Goal: Information Seeking & Learning: Learn about a topic

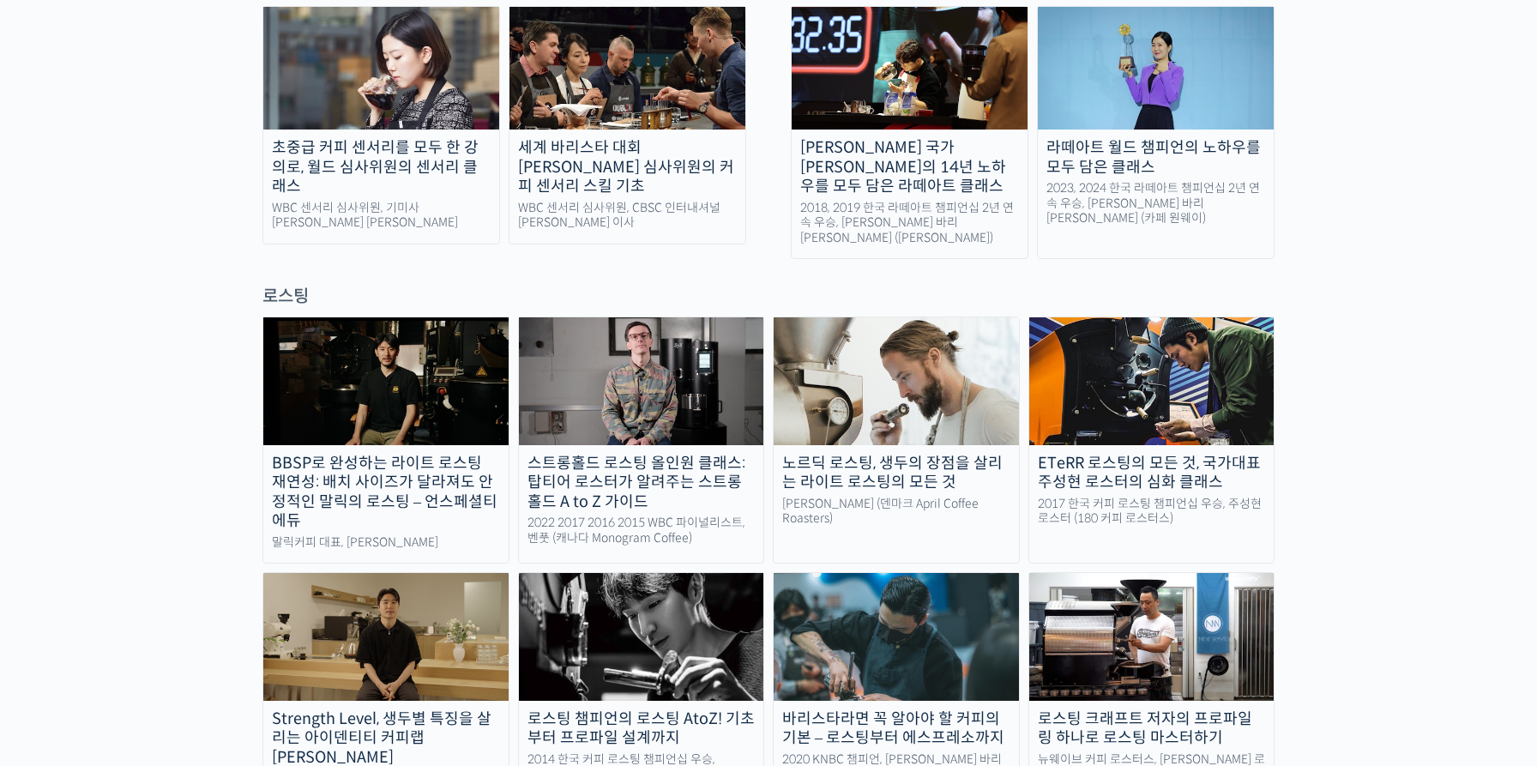
scroll to position [1311, 0]
click at [281, 284] on div "로스팅" at bounding box center [768, 295] width 1012 height 23
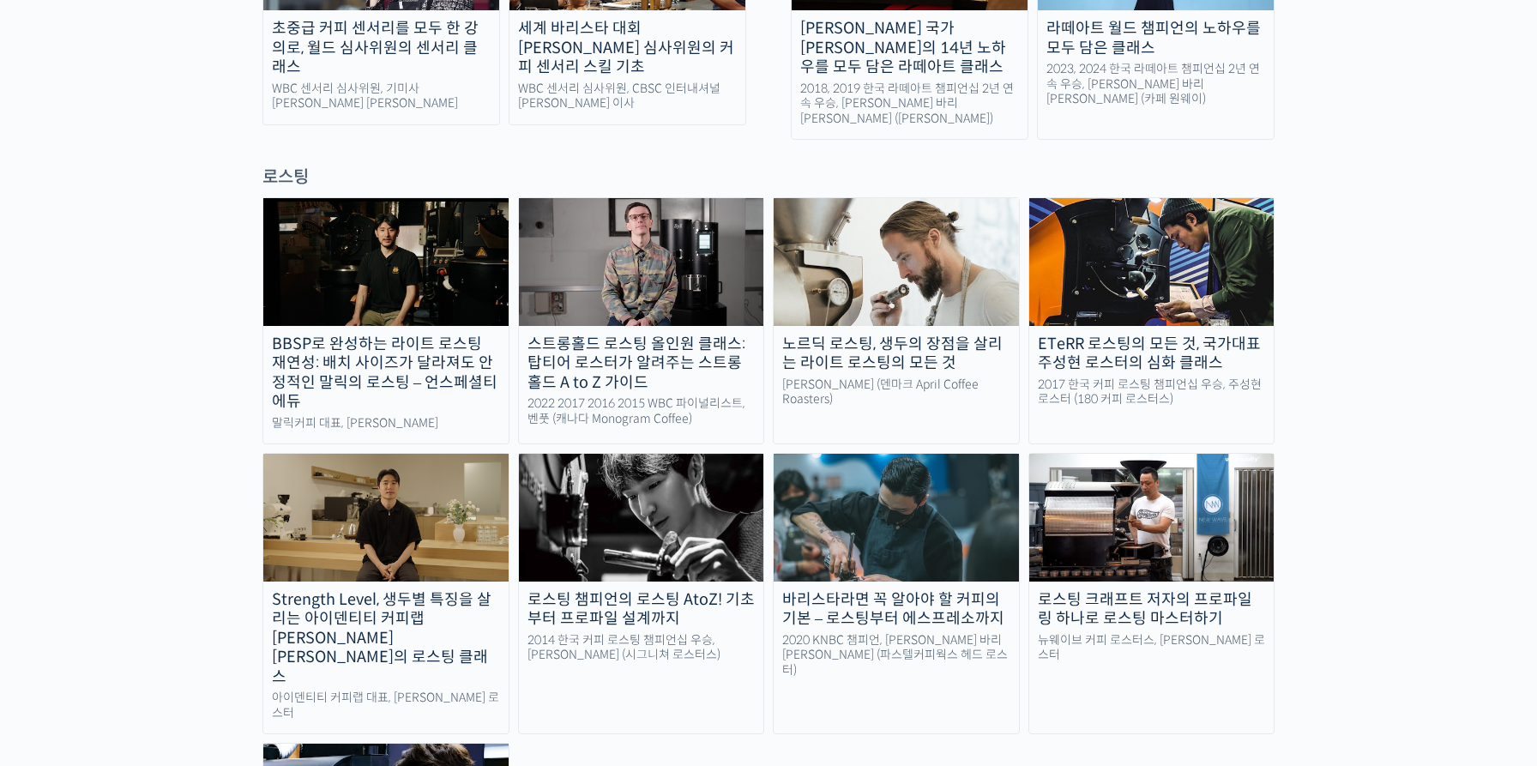
scroll to position [1742, 0]
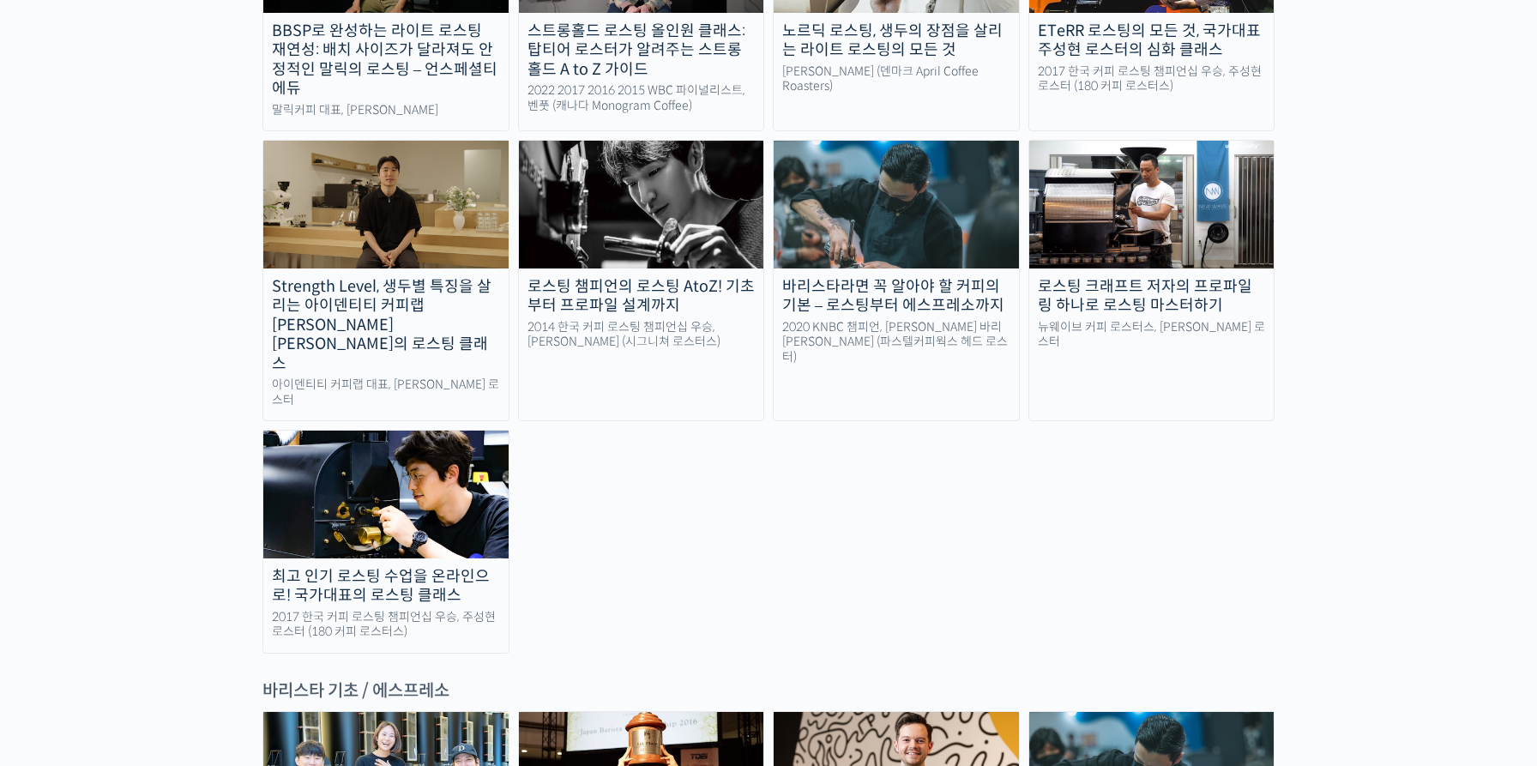
click at [661, 152] on img at bounding box center [641, 204] width 245 height 127
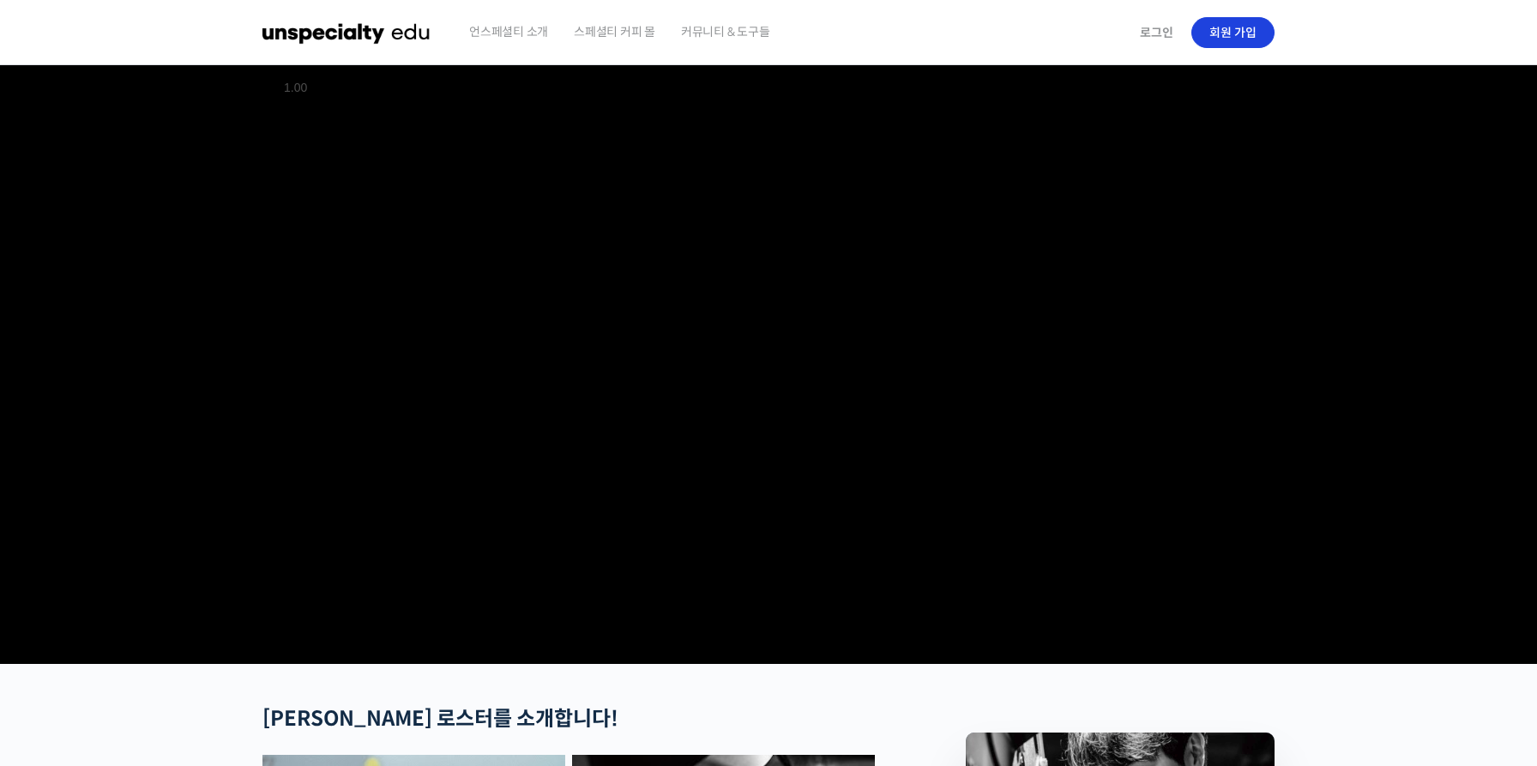
type input "qkrtmdgus16@gmai.com"
click at [1237, 39] on link "회원 가입" at bounding box center [1232, 32] width 83 height 31
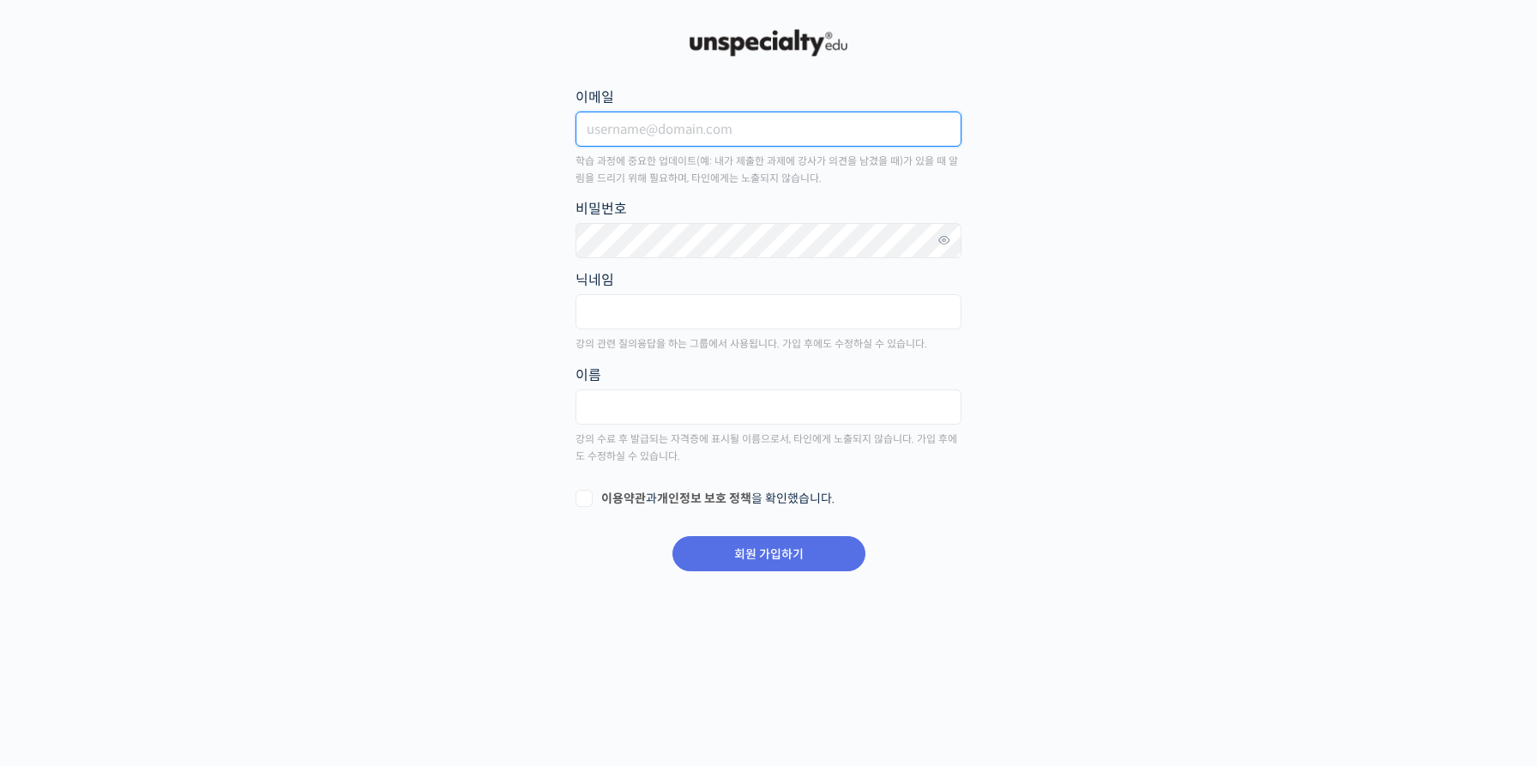
type input "[EMAIL_ADDRESS][DOMAIN_NAME]"
click at [717, 546] on form "이메일 qkrtmdgus16@gmai.com 학습 과정에 중요한 업데이트(예: 내가 제출한 과제에 강사가 의견을 남겼을 때)가 있을 때 알림을…" at bounding box center [768, 329] width 389 height 490
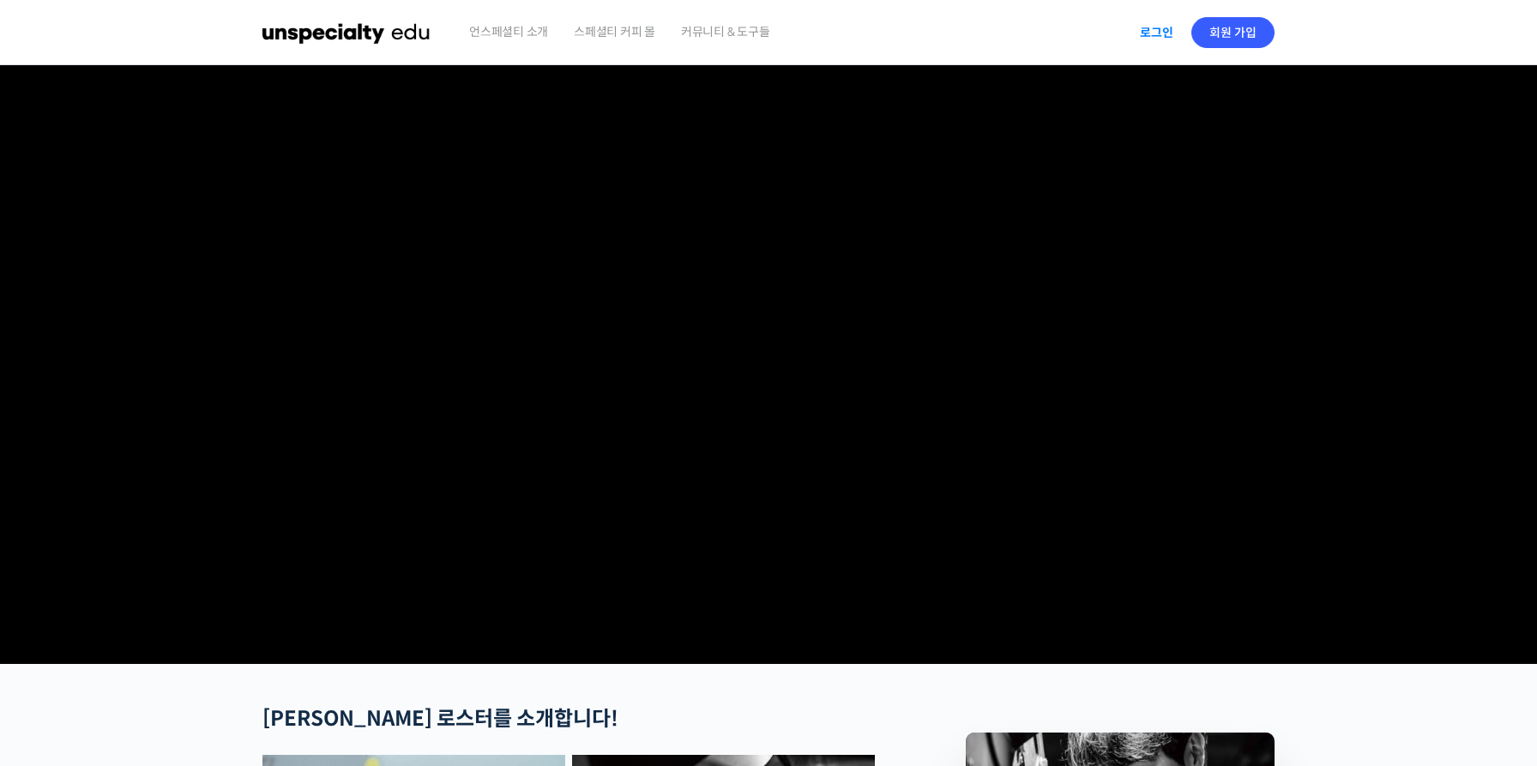
click at [1142, 38] on link "로그인" at bounding box center [1157, 32] width 54 height 39
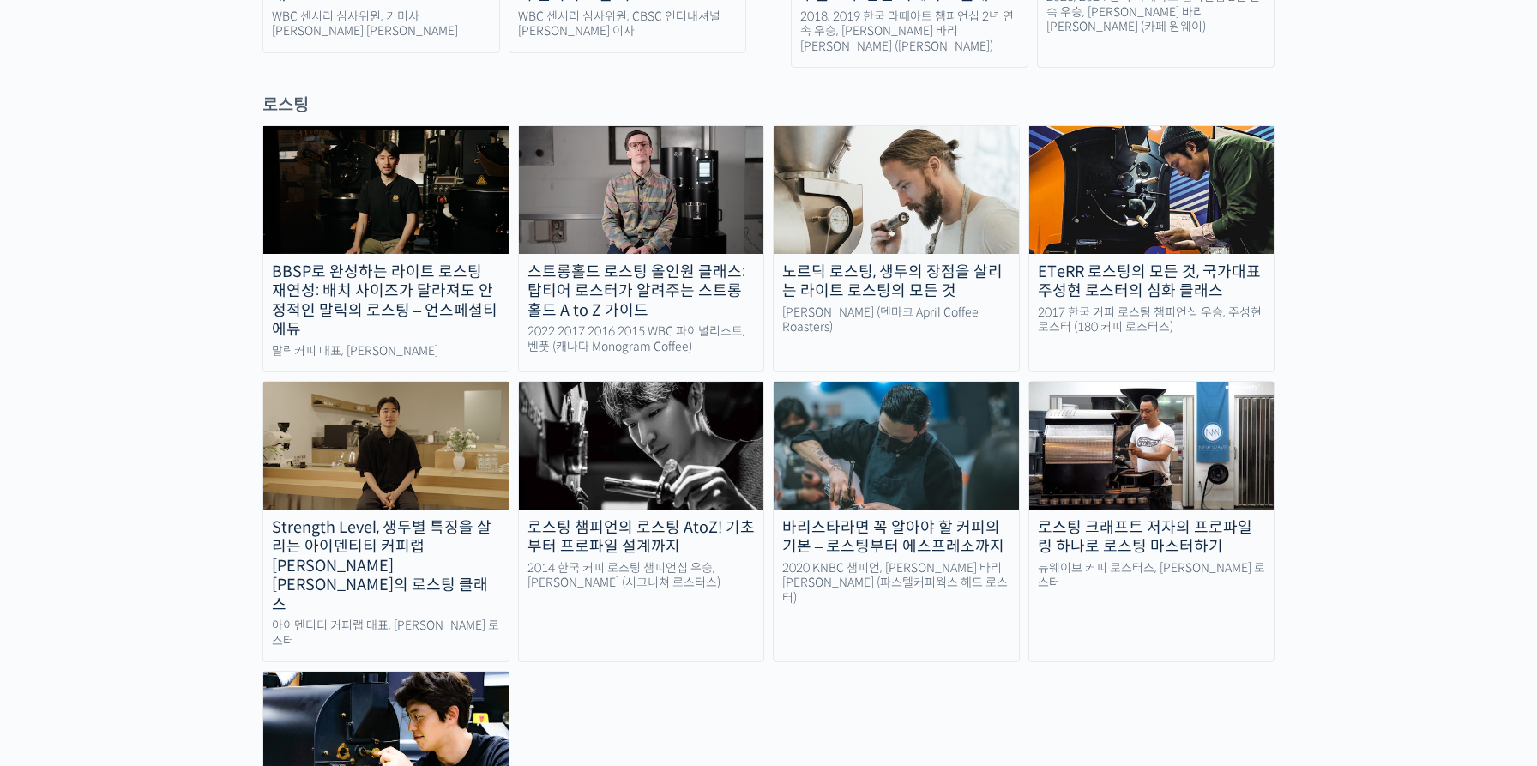
scroll to position [1517, 0]
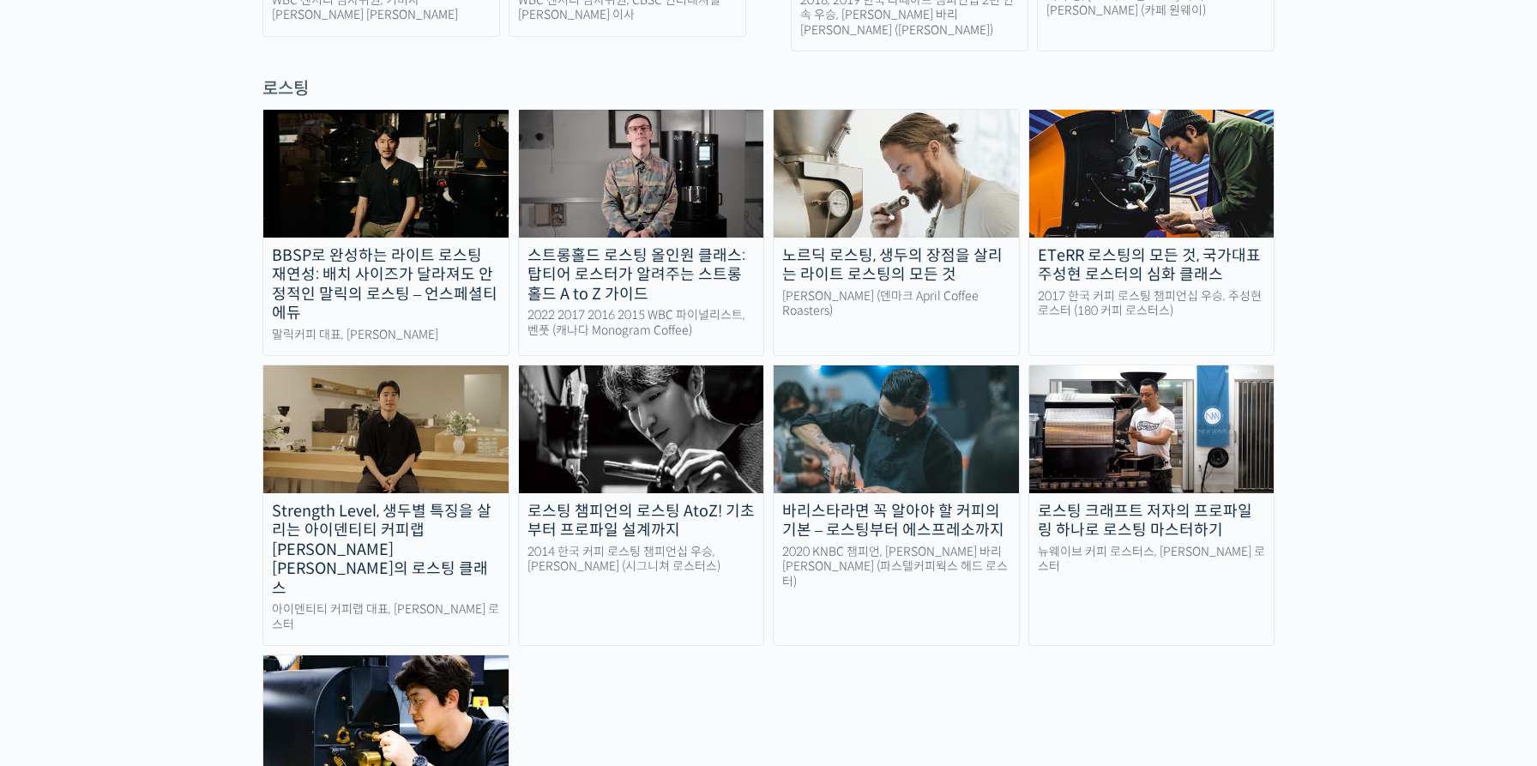
click at [377, 655] on img at bounding box center [385, 718] width 245 height 127
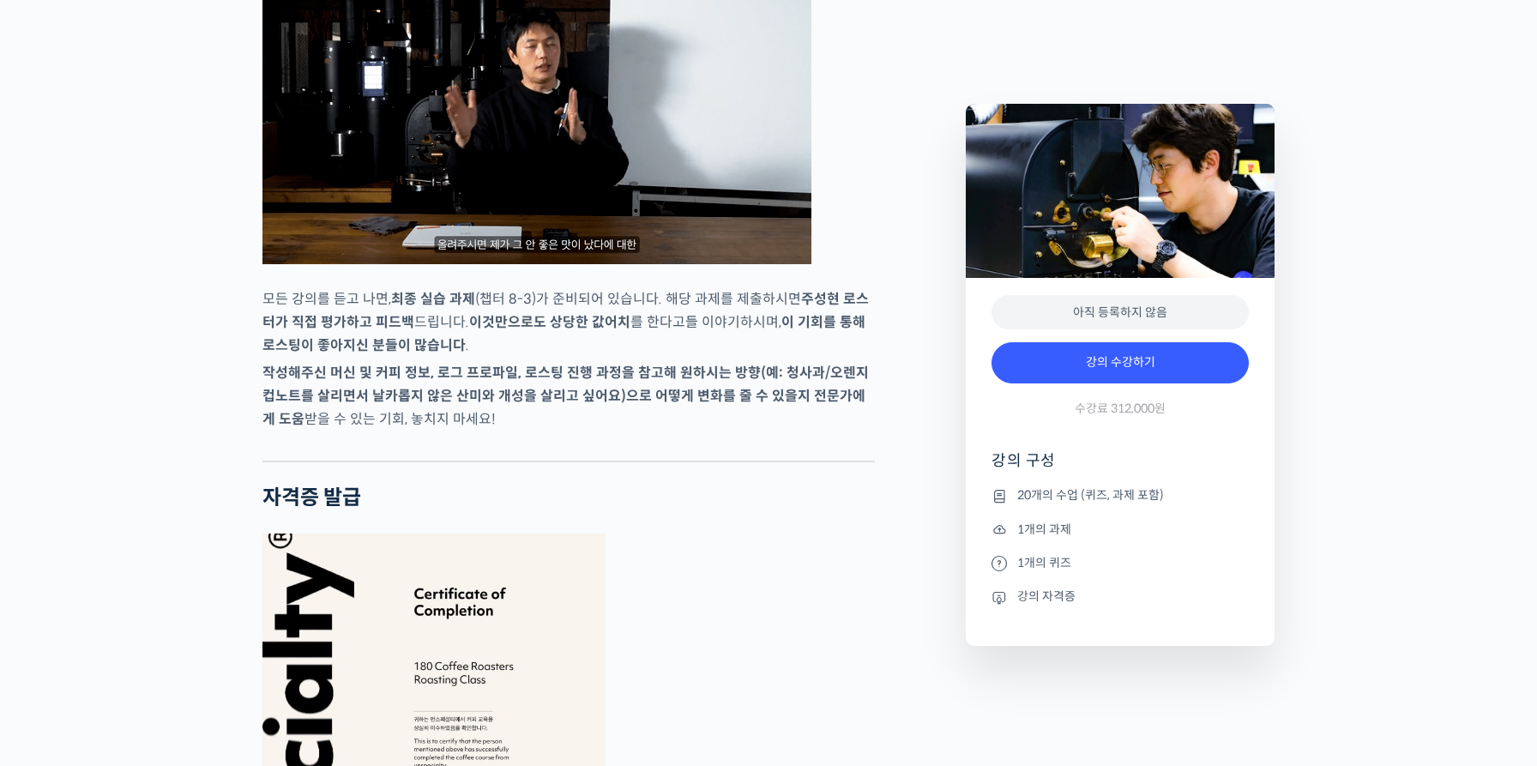
scroll to position [4776, 0]
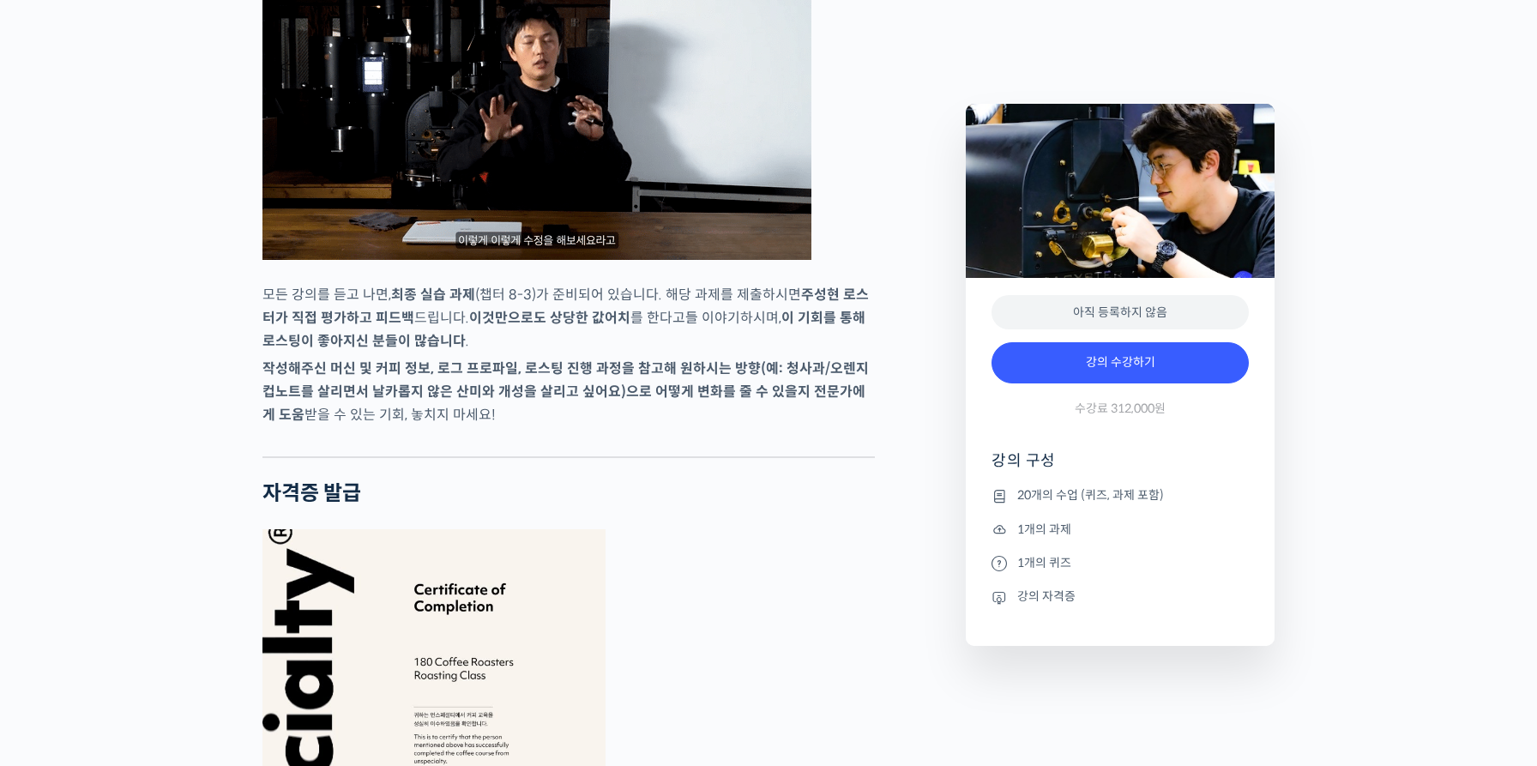
drag, startPoint x: 476, startPoint y: 436, endPoint x: 503, endPoint y: 484, distance: 54.9
click at [503, 426] on p "작성해주신 머신 및 커피 정보, 로그 프로파일, 로스팅 진행 과정을 참고해 원하시는 방향(예: 청사과/오렌지 컵노트를 살리면서 날카롭지 않은 …" at bounding box center [568, 391] width 612 height 69
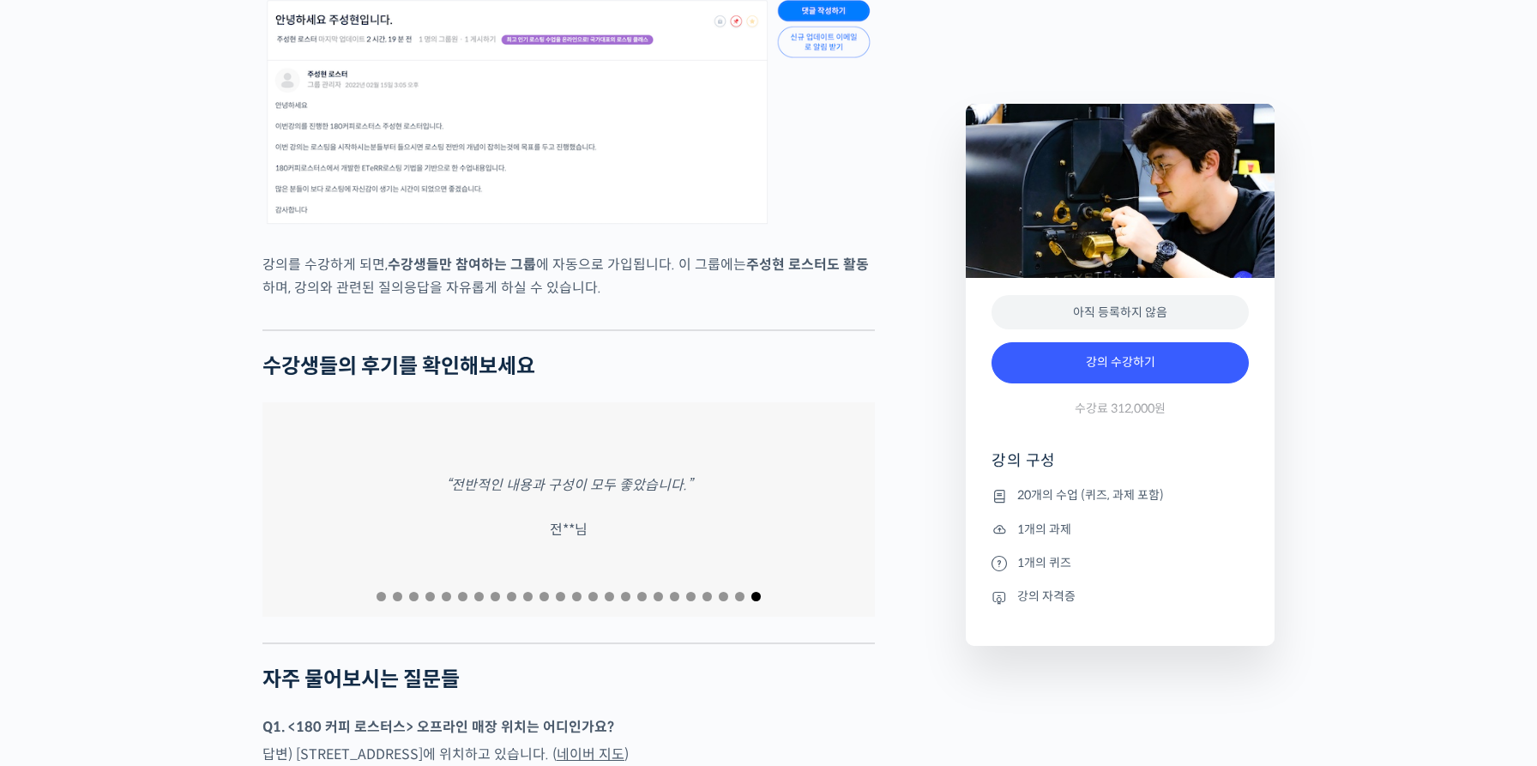
scroll to position [6151, 0]
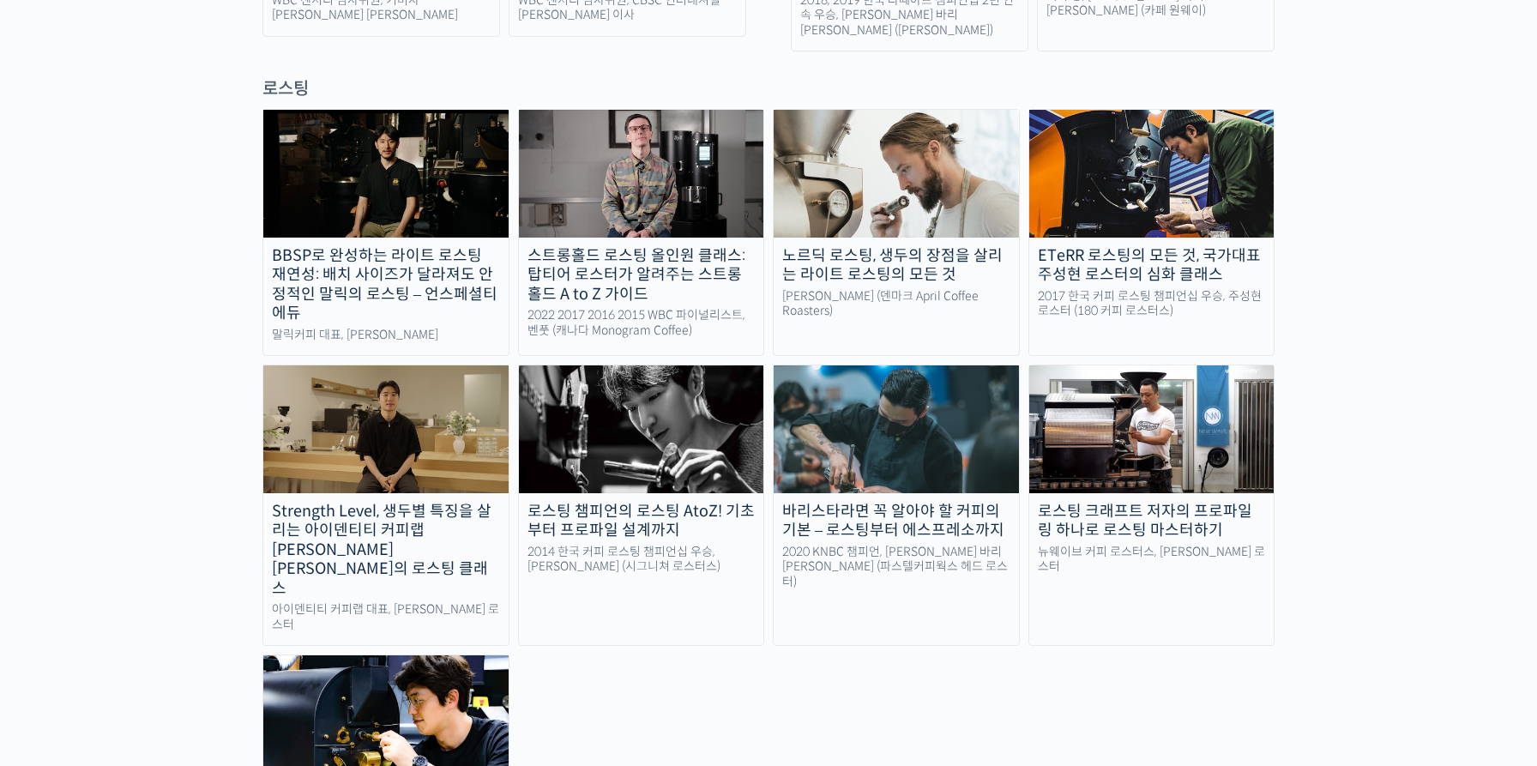
click at [633, 365] on img at bounding box center [641, 428] width 245 height 127
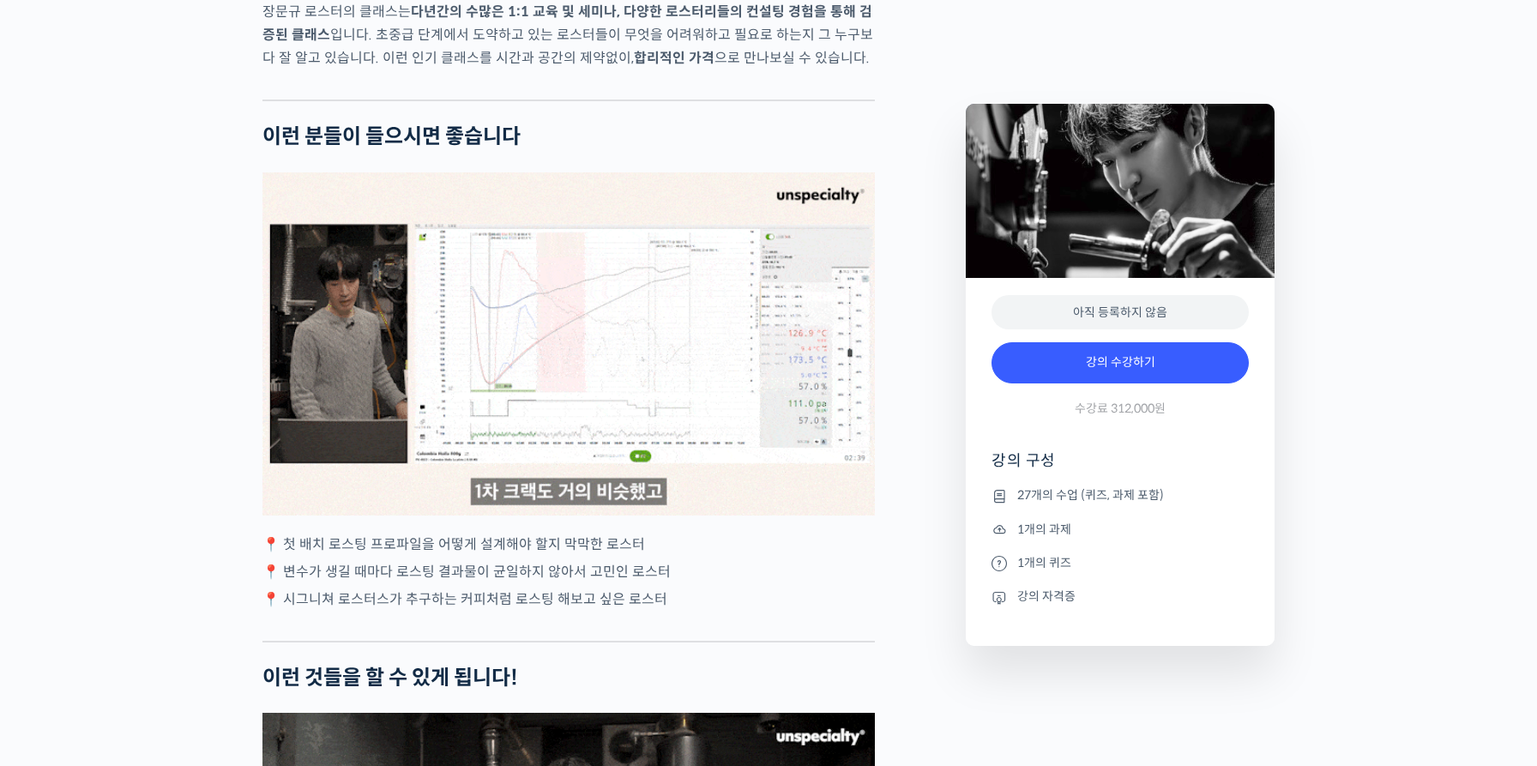
scroll to position [3064, 0]
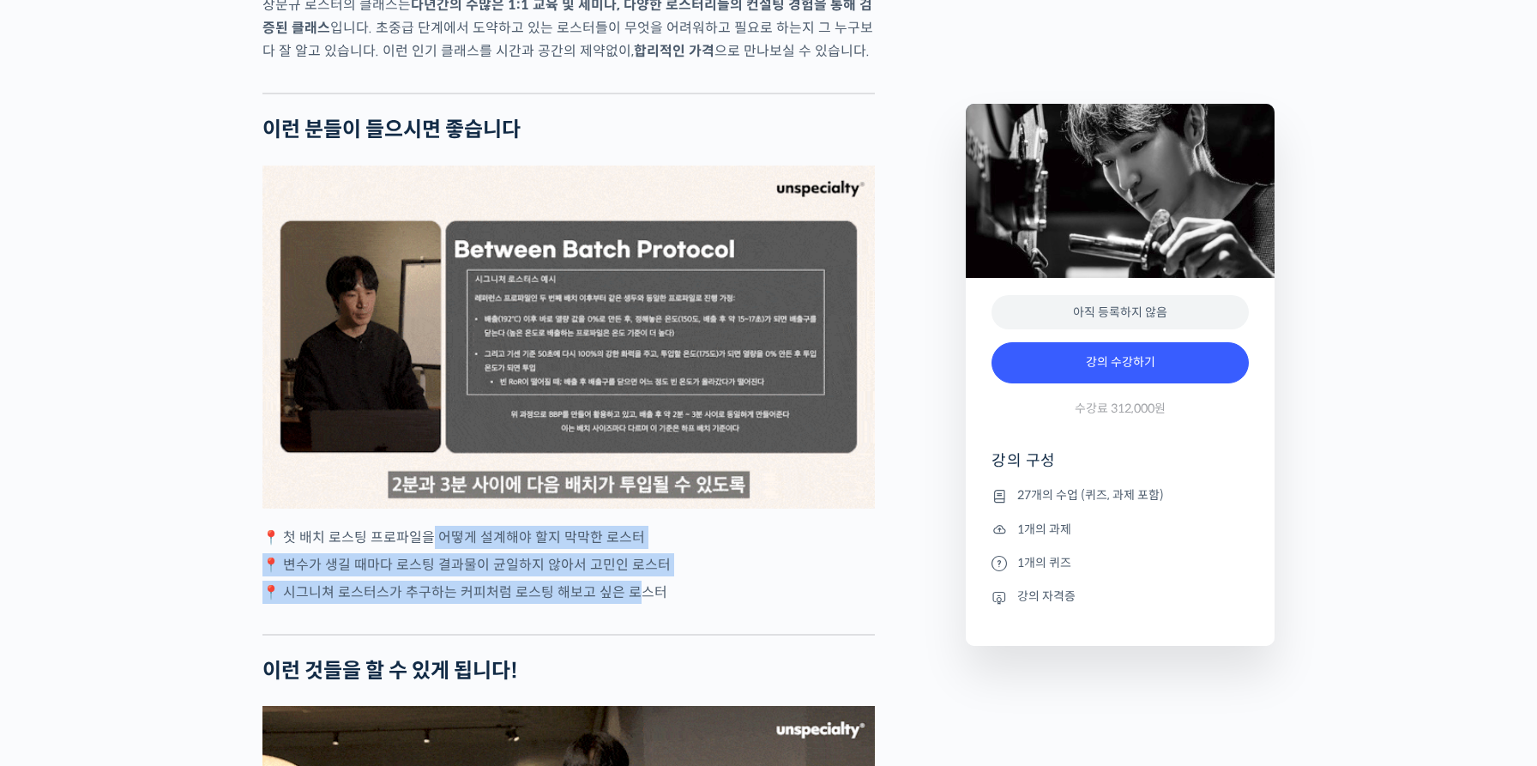
drag, startPoint x: 422, startPoint y: 602, endPoint x: 624, endPoint y: 655, distance: 209.3
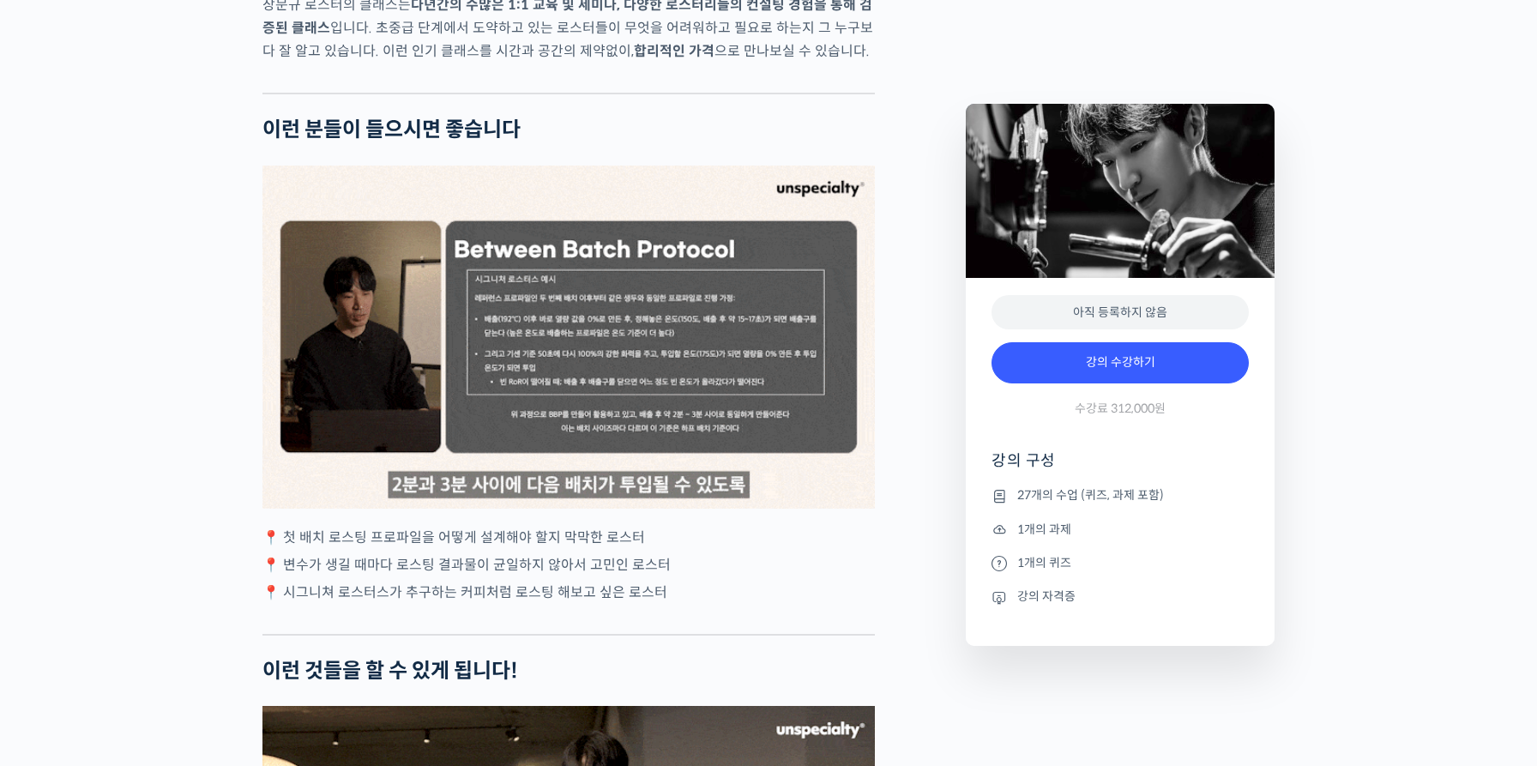
click at [684, 604] on p "📍 시그니쳐 로스터스가 추구하는 커피처럼 로스팅 해보고 싶은 로스터" at bounding box center [568, 592] width 612 height 23
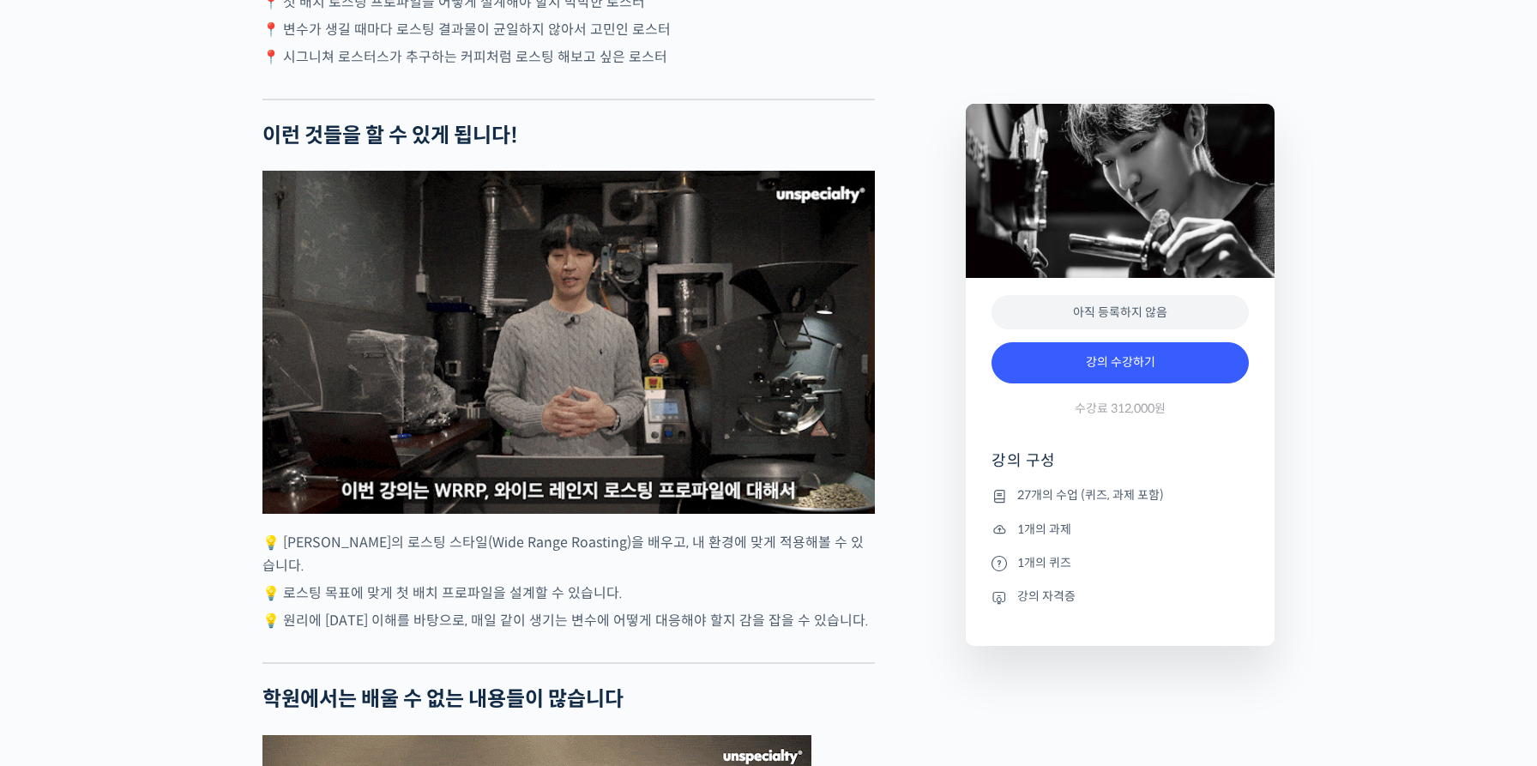
scroll to position [3693, 0]
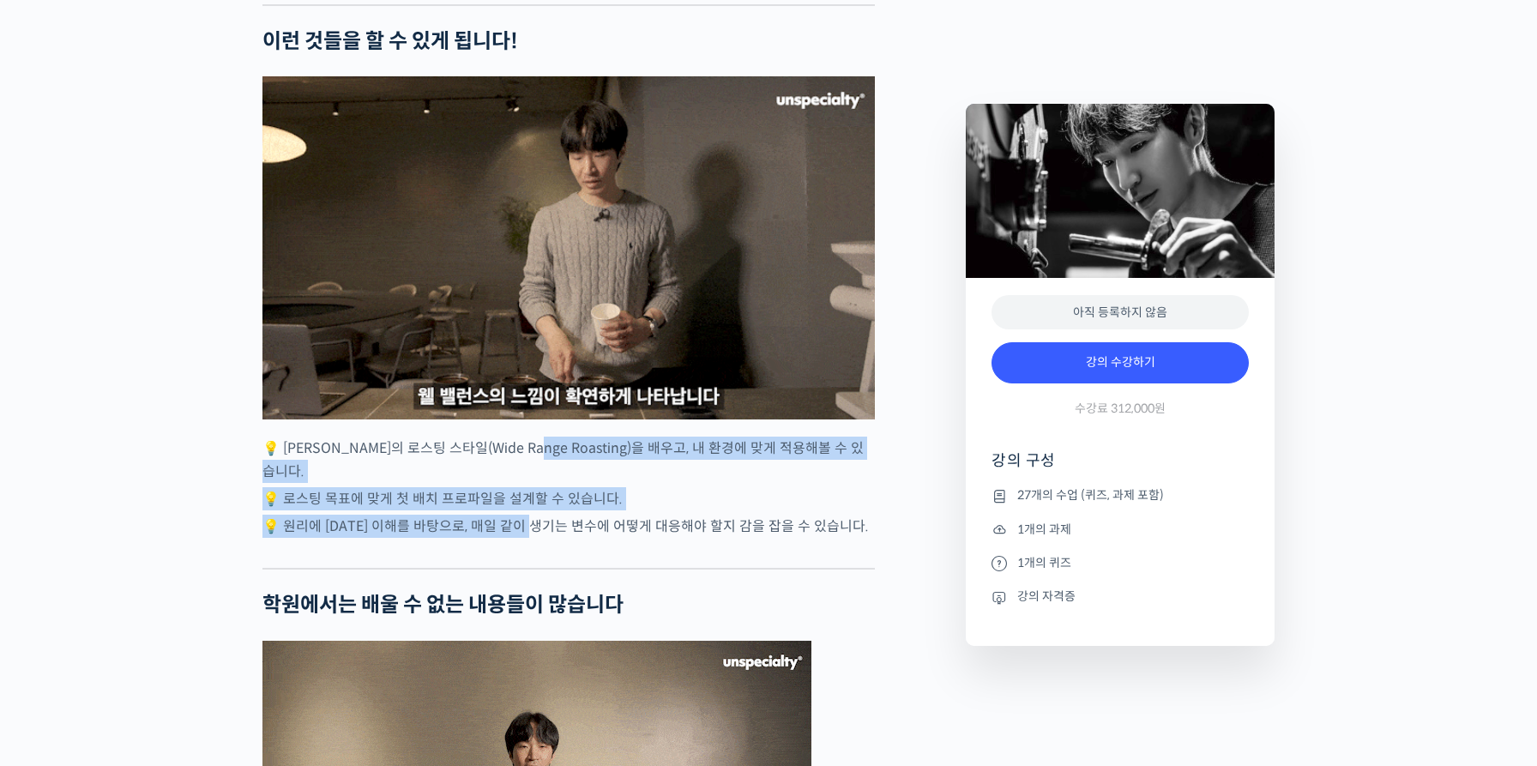
drag, startPoint x: 550, startPoint y: 507, endPoint x: 547, endPoint y: 566, distance: 59.2
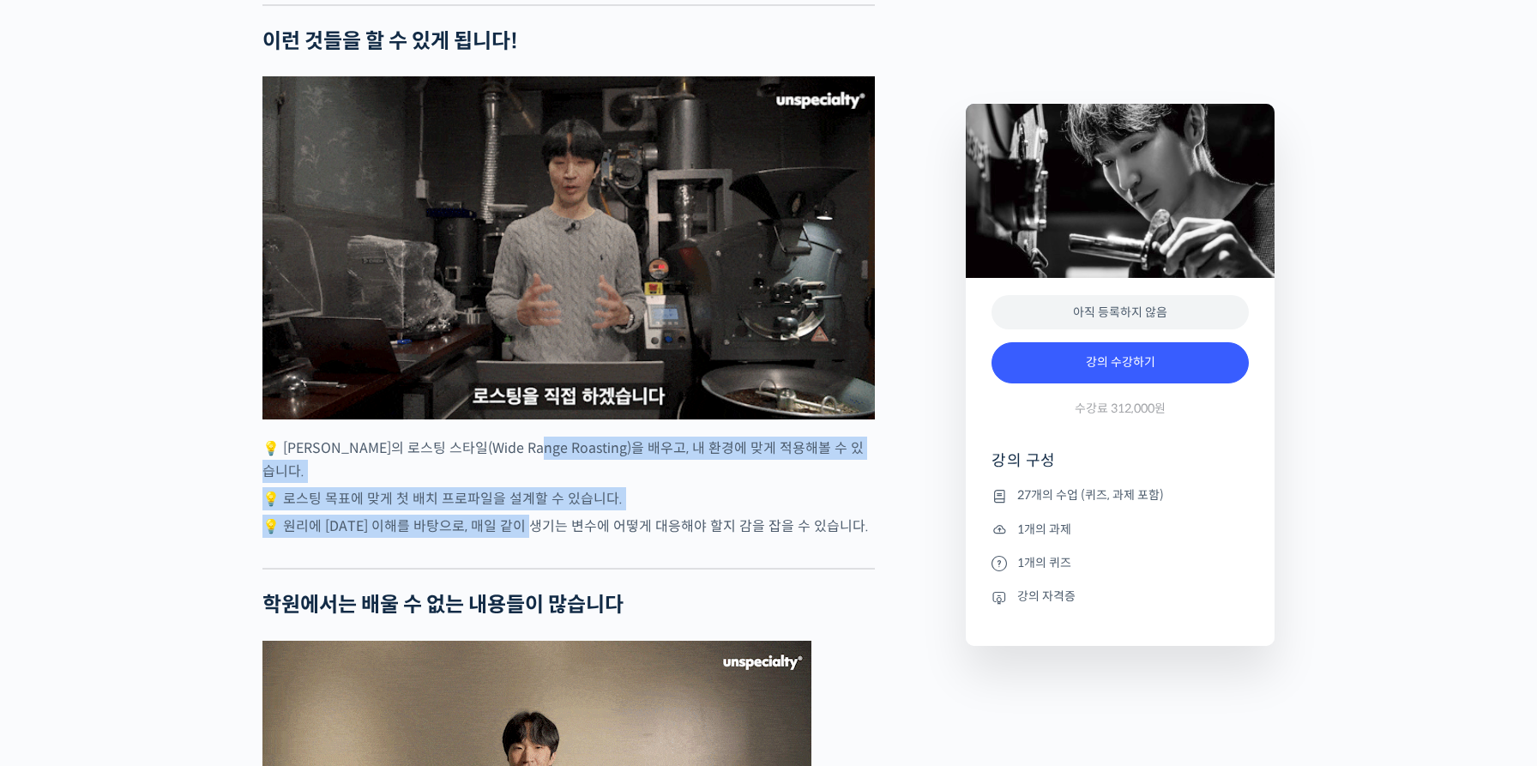
click at [547, 538] on p "💡 원리에 대한 이해를 바탕으로, 매일 같이 생기는 변수에 어떻게 대응해야 할지 감을 잡을 수 있습니다." at bounding box center [568, 526] width 612 height 23
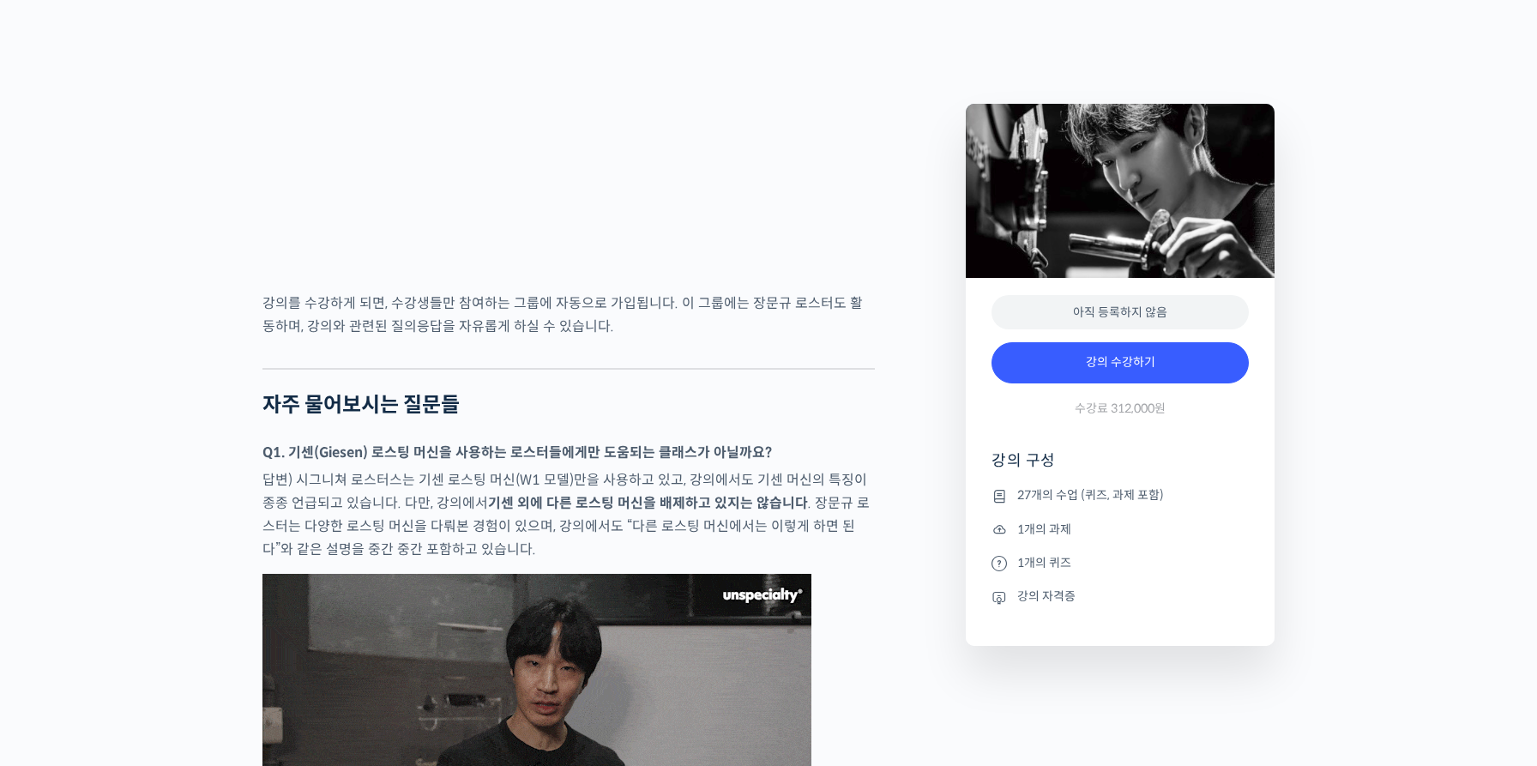
scroll to position [6888, 0]
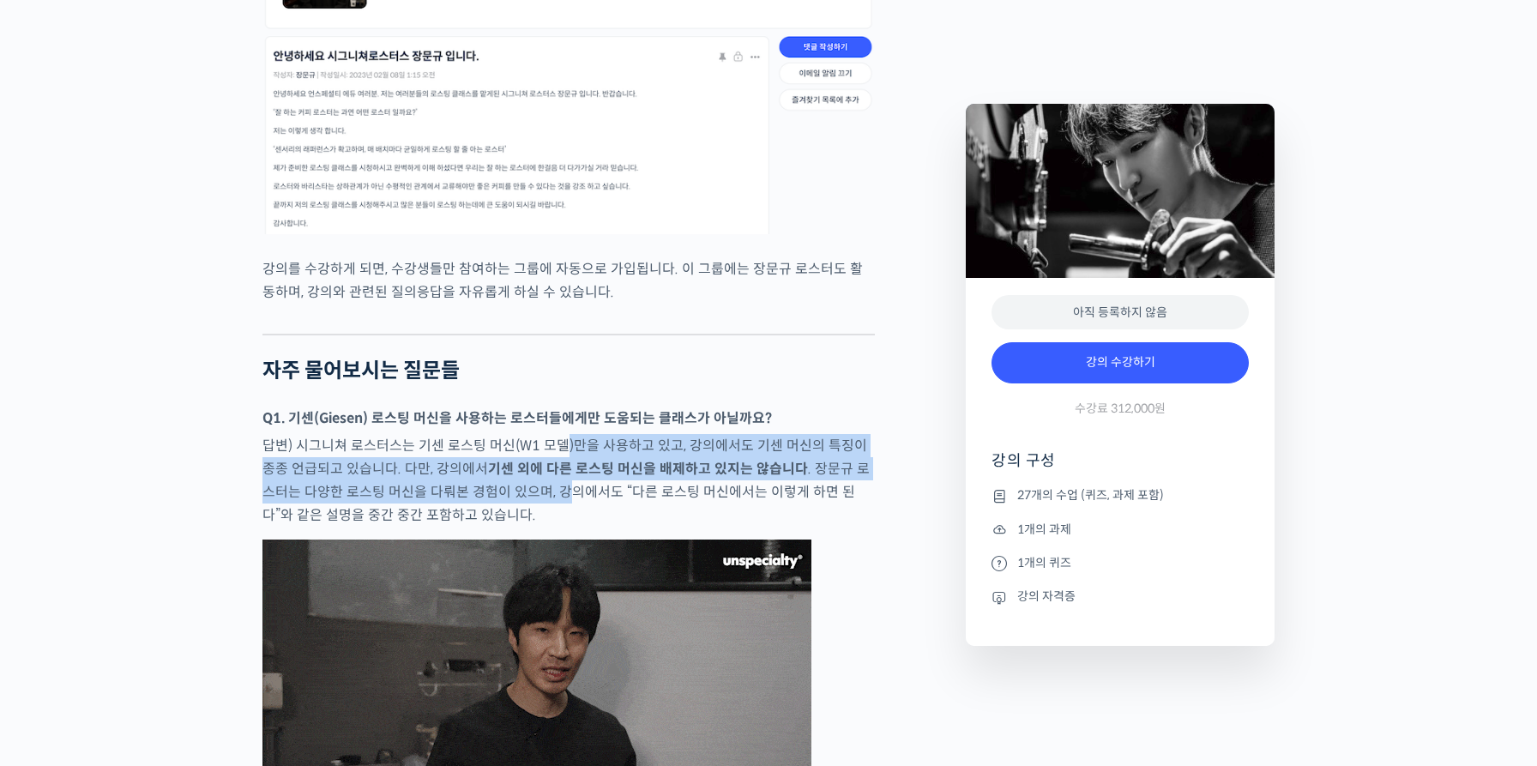
drag, startPoint x: 559, startPoint y: 391, endPoint x: 534, endPoint y: 430, distance: 45.9
click at [534, 434] on p "답변) 시그니쳐 로스터스는 기센 로스팅 머신(W1 모델)만을 사용하고 있고, 강의에서도 기센 머신의 특징이 종종 언급되고 있습니다. 다만, 강…" at bounding box center [568, 480] width 612 height 93
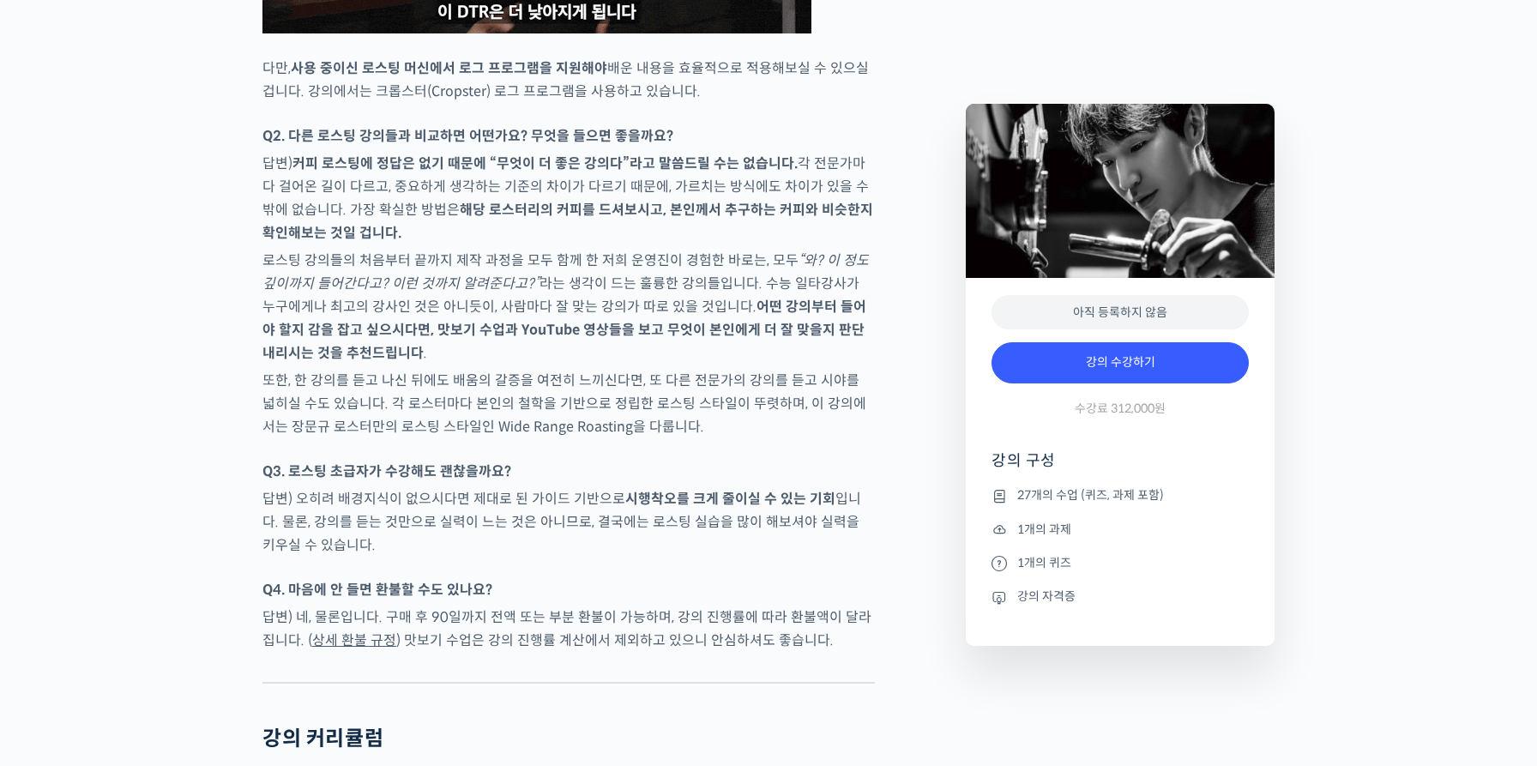
scroll to position [7803, 0]
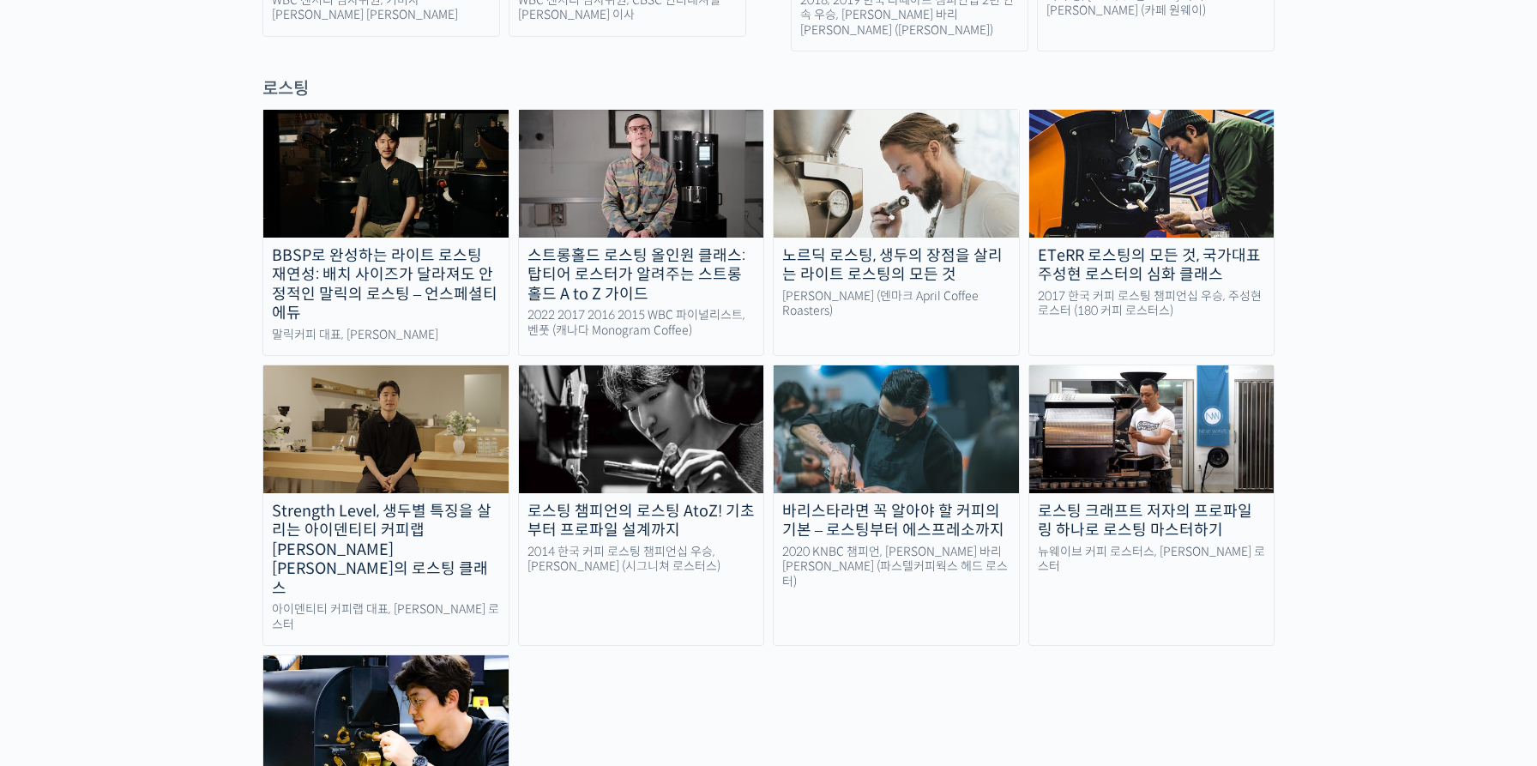
click at [432, 655] on img at bounding box center [385, 718] width 245 height 127
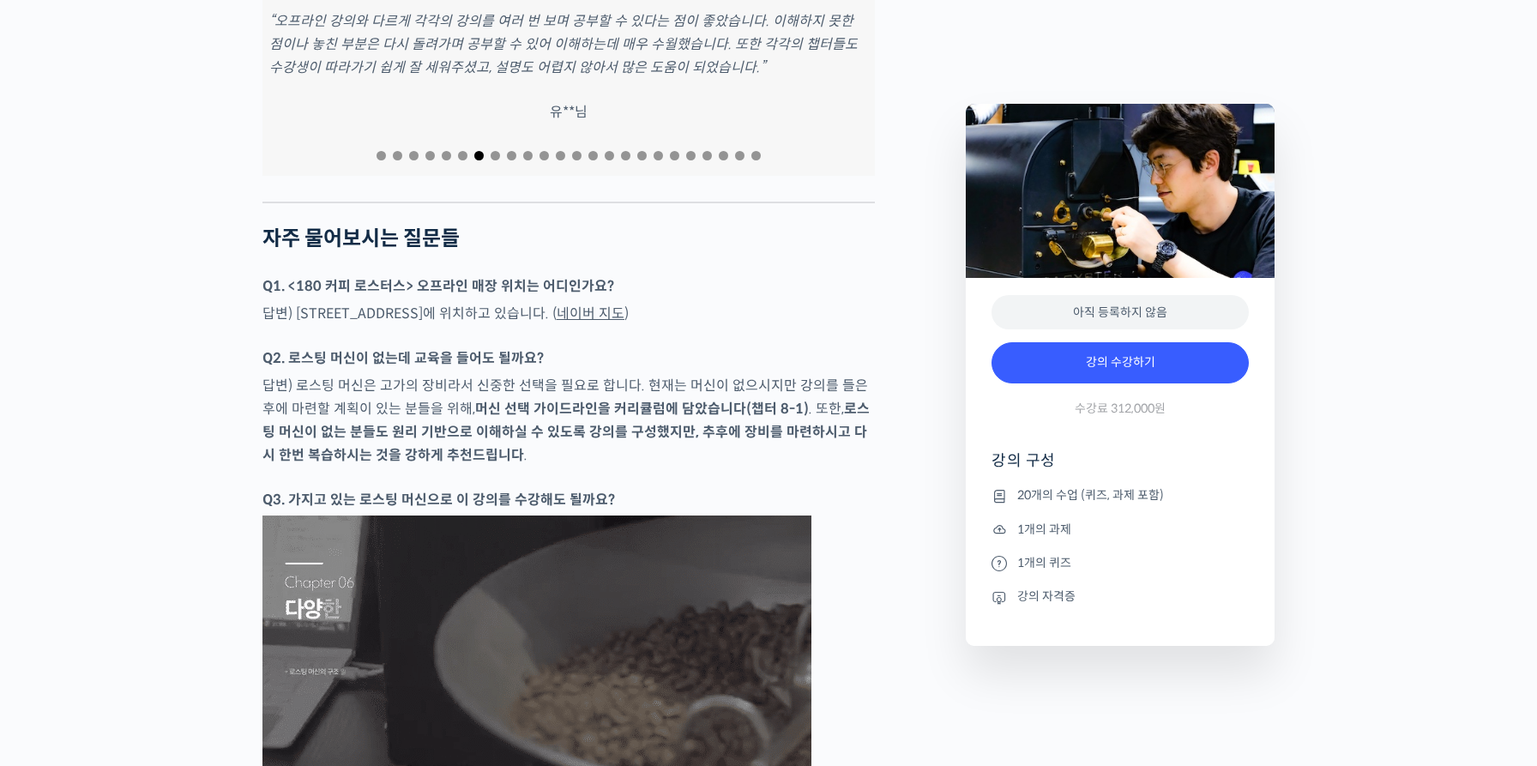
scroll to position [6592, 0]
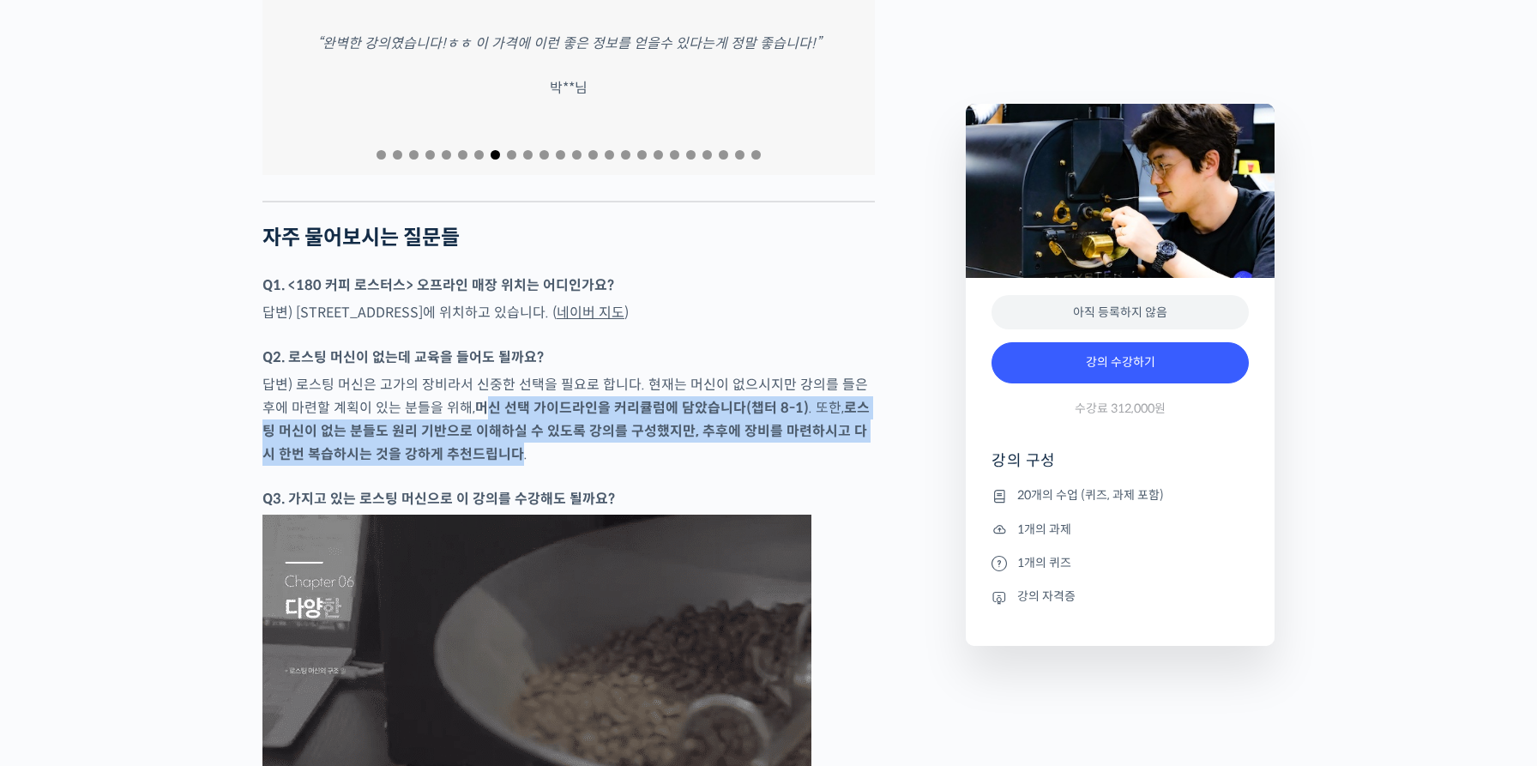
drag, startPoint x: 467, startPoint y: 474, endPoint x: 491, endPoint y: 517, distance: 49.1
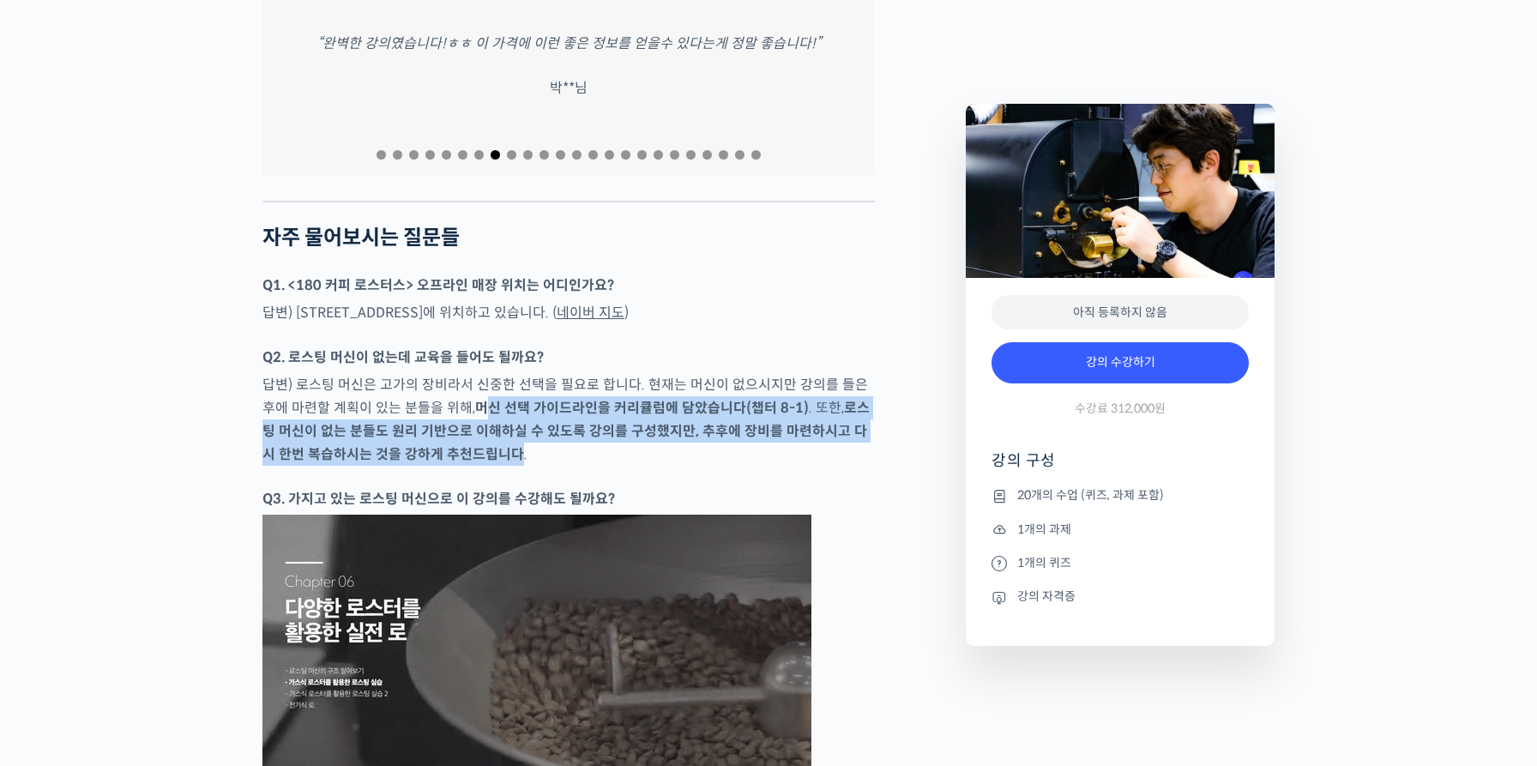
click at [491, 466] on p "답변) 로스팅 머신은 고가의 장비라서 신중한 선택을 필요로 합니다. 현재는 머신이 없으시지만 강의를 들은 후에 마련할 계획이 있는 분들을 위해…" at bounding box center [568, 419] width 612 height 93
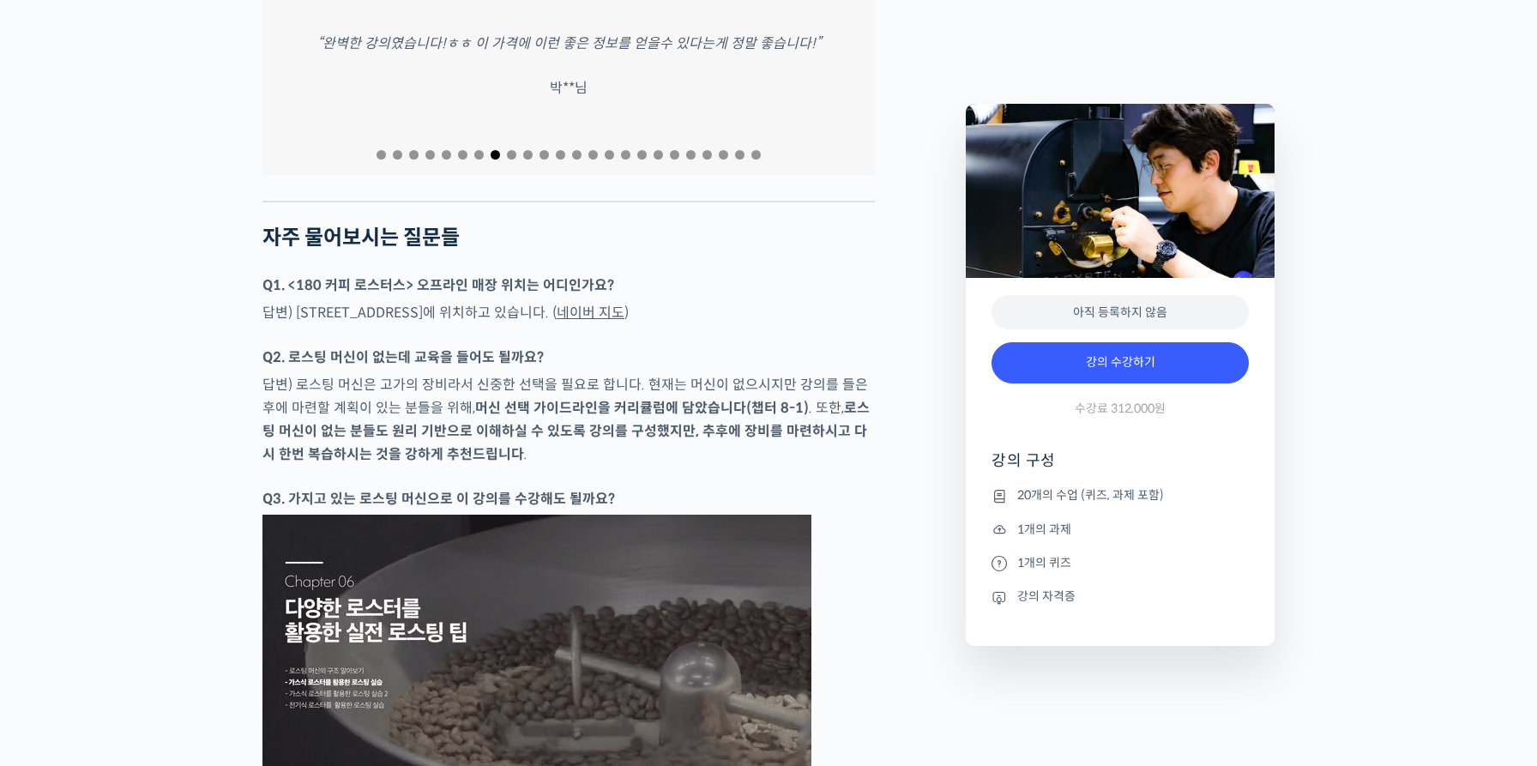
click at [491, 466] on p "답변) 로스팅 머신은 고가의 장비라서 신중한 선택을 필요로 합니다. 현재는 머신이 없으시지만 강의를 들은 후에 마련할 계획이 있는 분들을 위해…" at bounding box center [568, 419] width 612 height 93
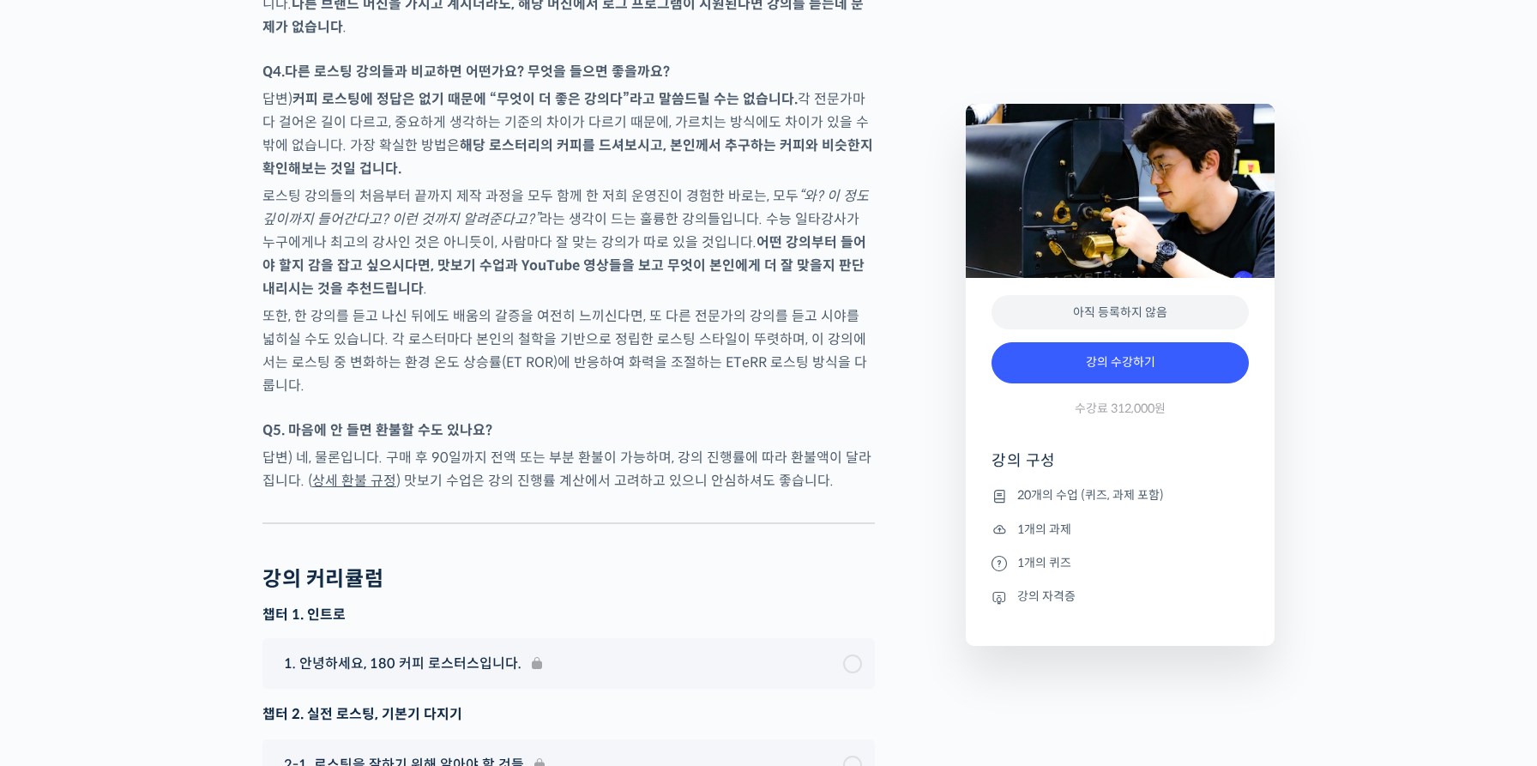
scroll to position [7485, 0]
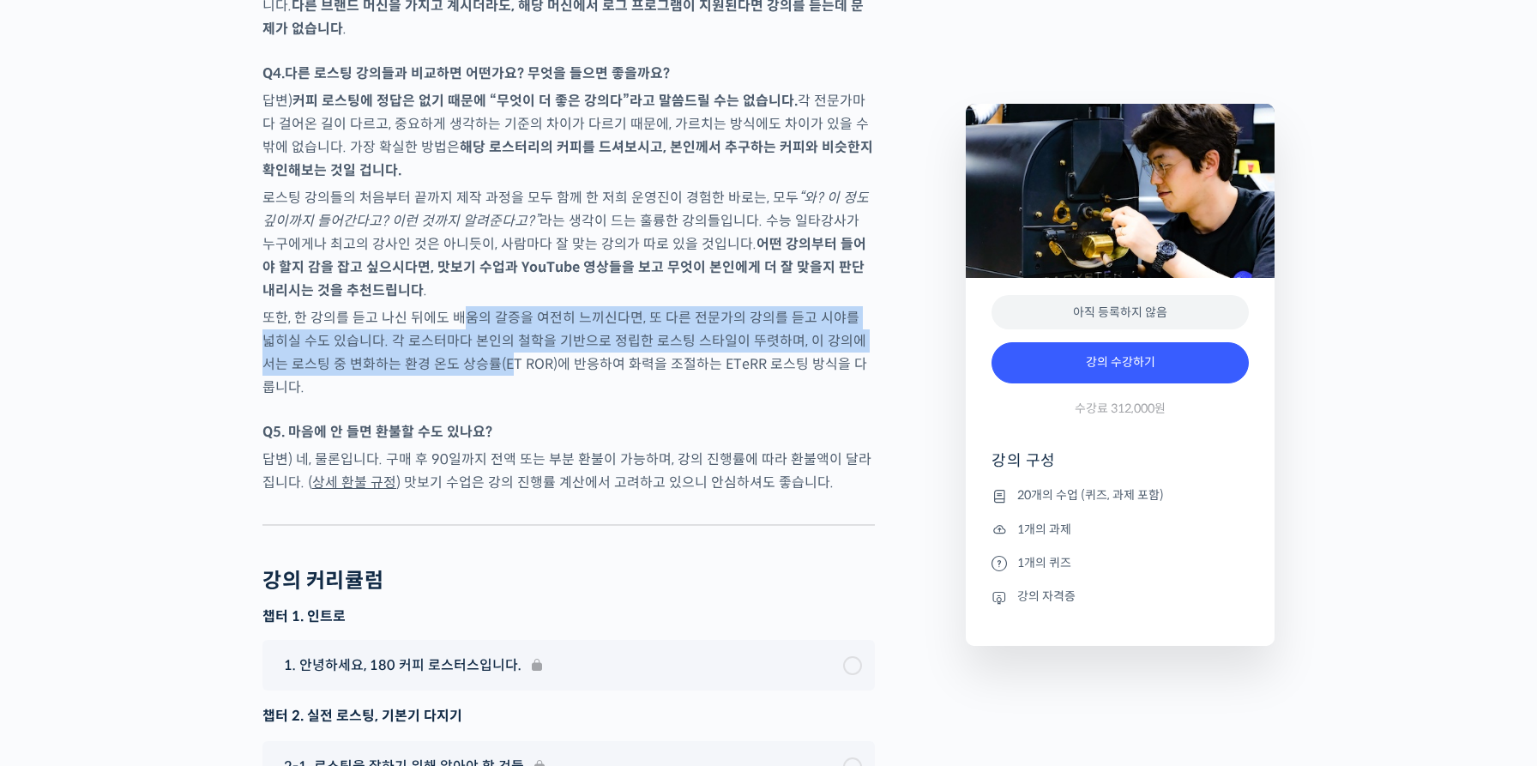
drag, startPoint x: 466, startPoint y: 370, endPoint x: 470, endPoint y: 414, distance: 44.8
click at [470, 399] on p "또한, 한 강의를 듣고 나신 뒤에도 배움의 갈증을 여전히 느끼신다면, 또 다른 전문가의 강의를 듣고 시야를 넓히실 수도 있습니다. 각 로스터마…" at bounding box center [568, 352] width 612 height 93
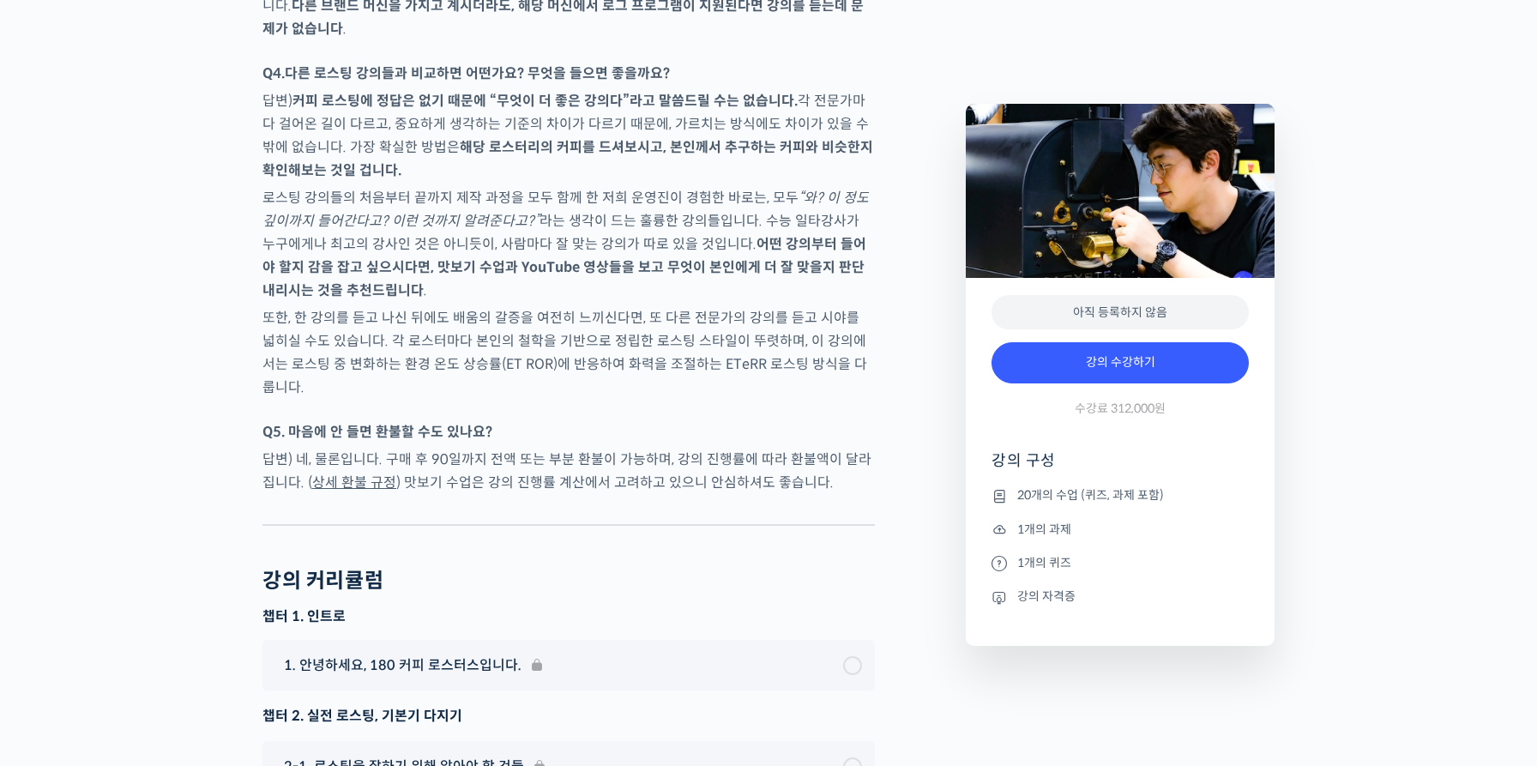
click at [470, 399] on p "또한, 한 강의를 듣고 나신 뒤에도 배움의 갈증을 여전히 느끼신다면, 또 다른 전문가의 강의를 듣고 시야를 넓히실 수도 있습니다. 각 로스터마…" at bounding box center [568, 352] width 612 height 93
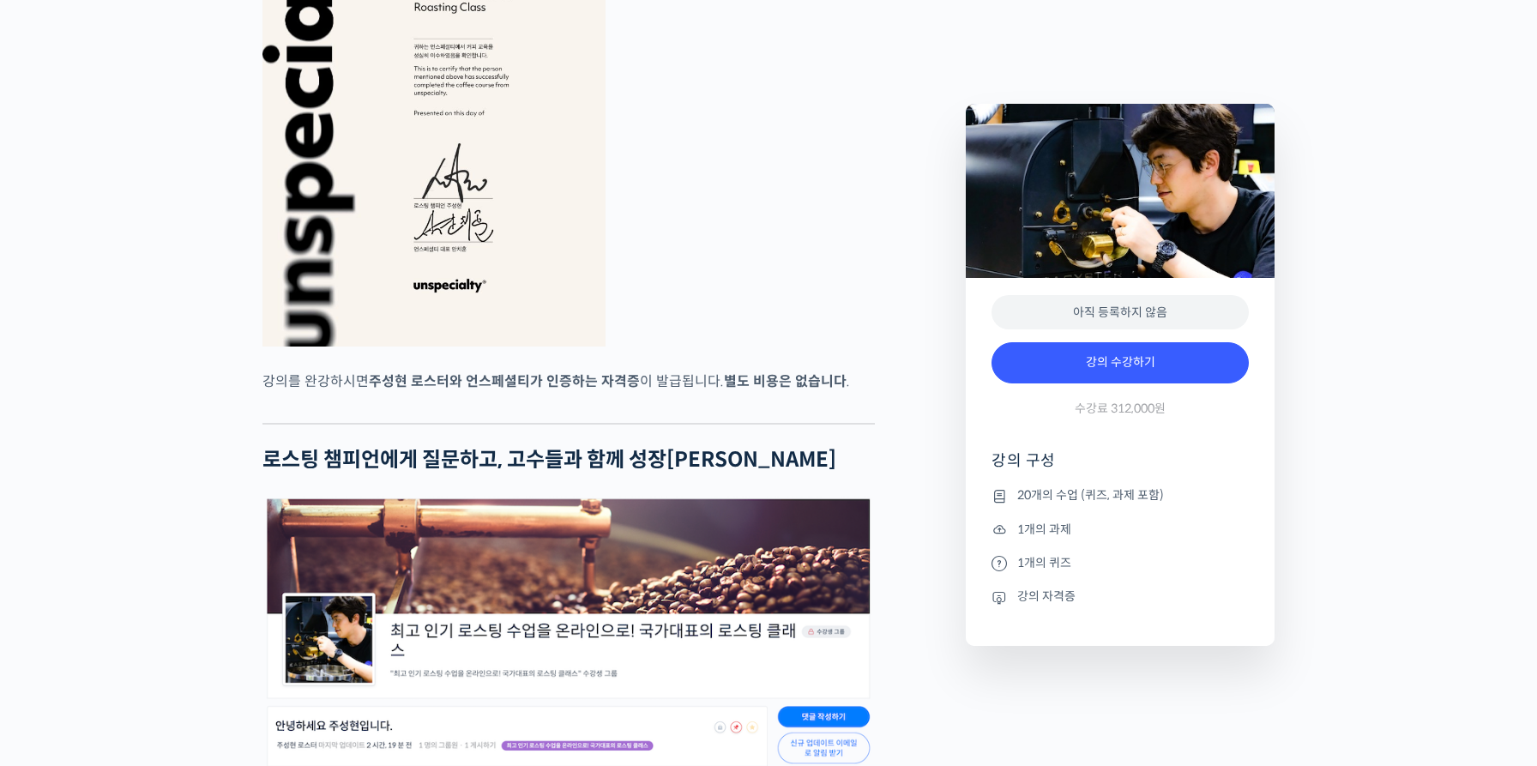
scroll to position [5311, 0]
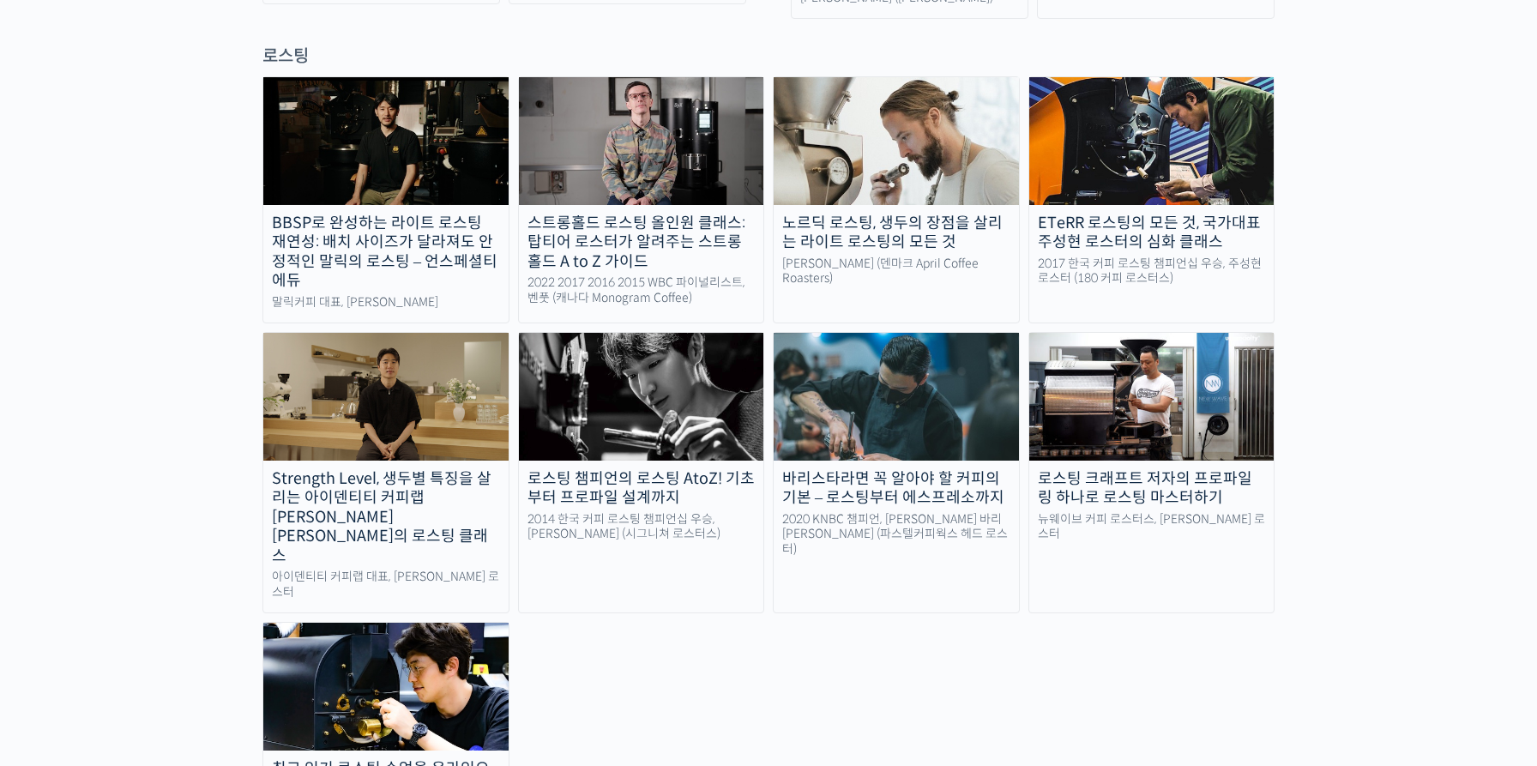
click at [624, 359] on img at bounding box center [641, 396] width 245 height 127
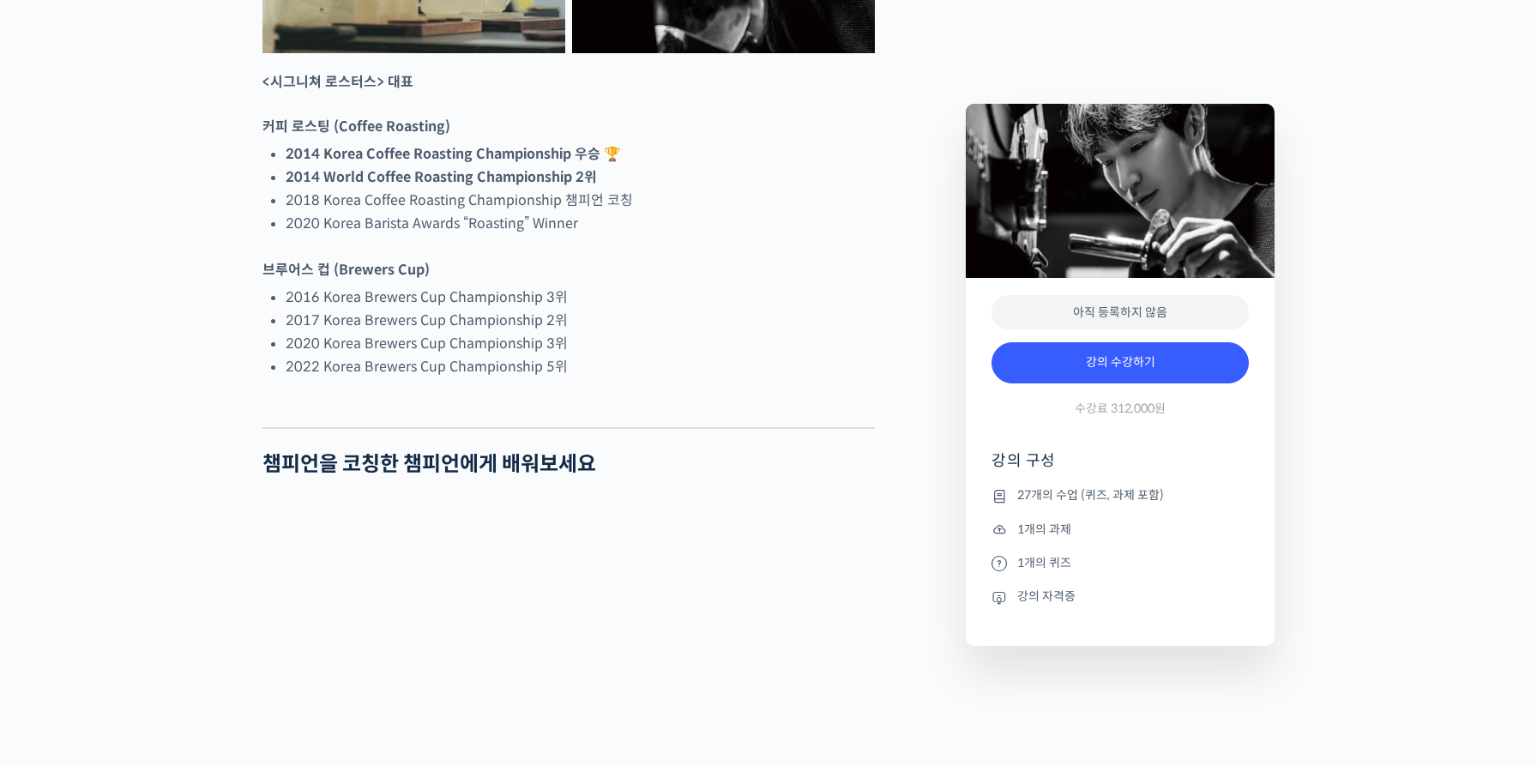
scroll to position [1073, 0]
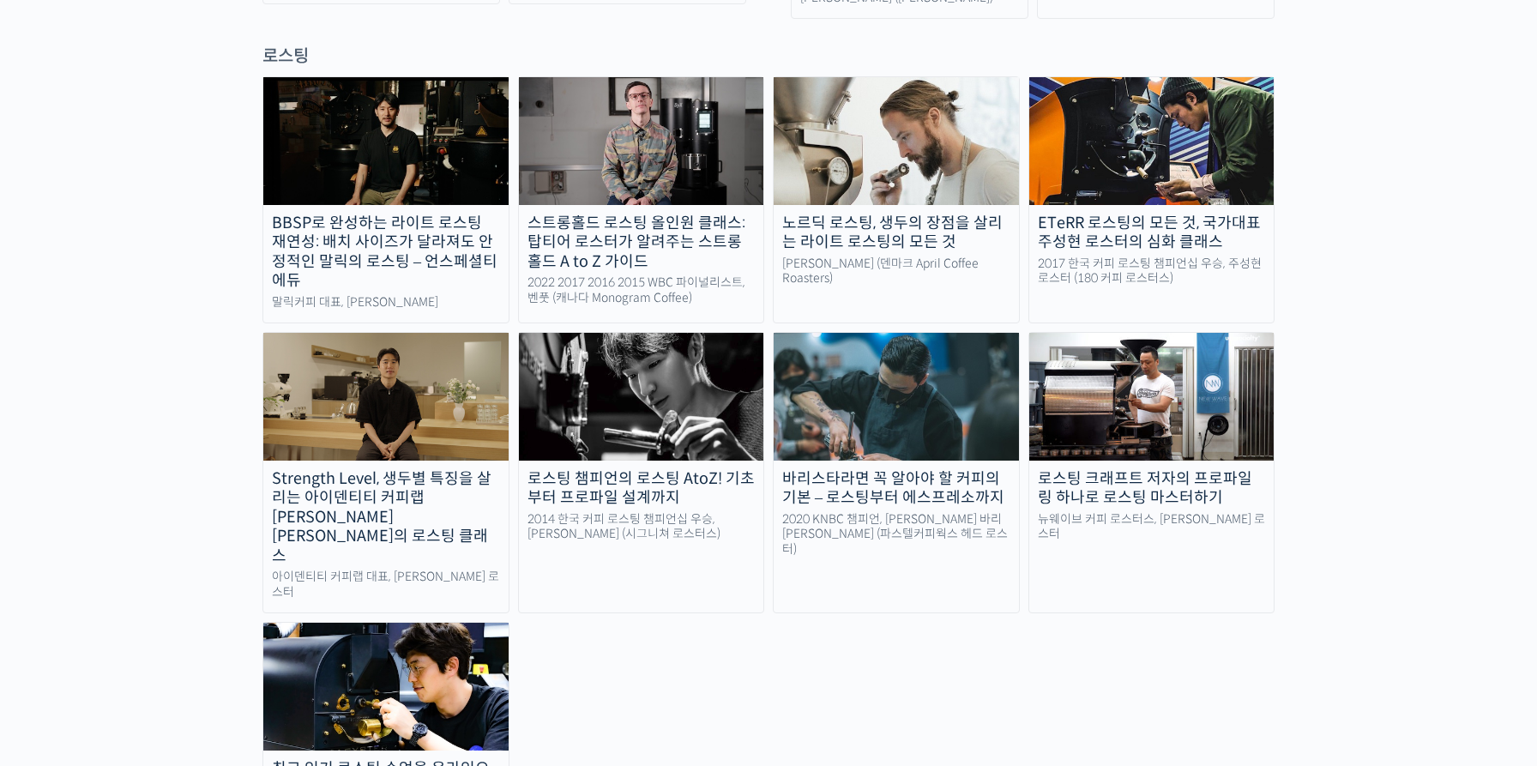
click at [368, 623] on img at bounding box center [385, 686] width 245 height 127
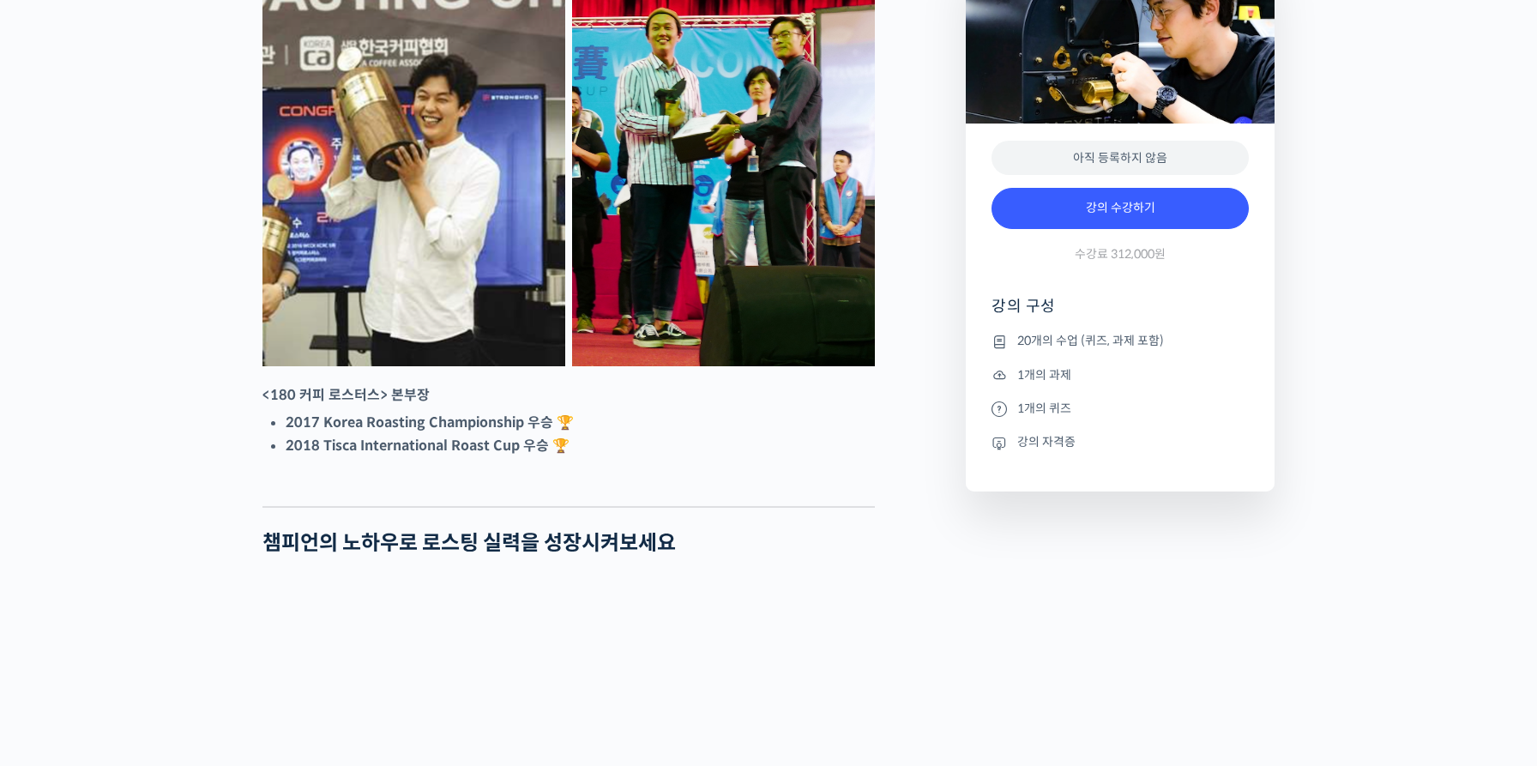
scroll to position [673, 0]
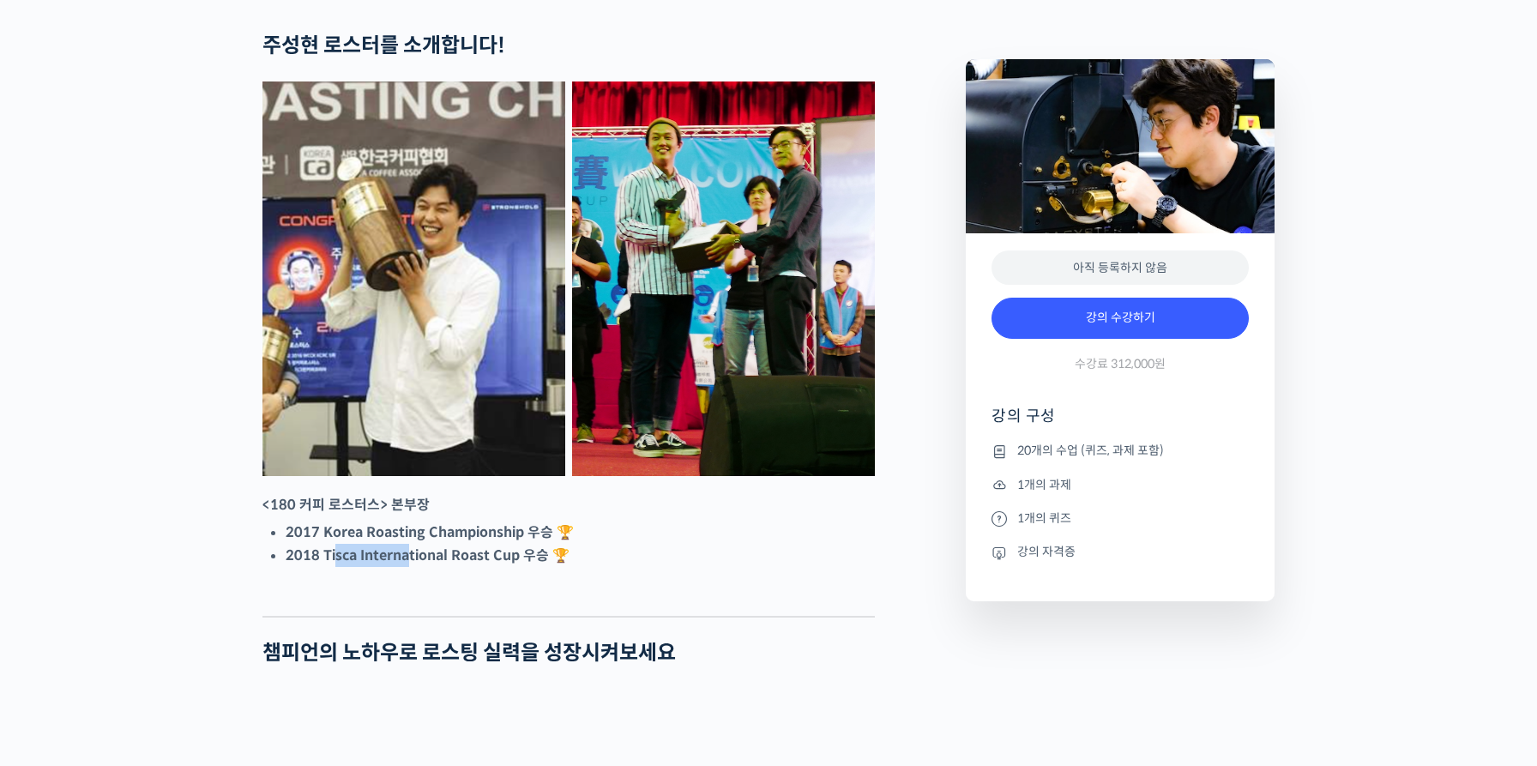
drag, startPoint x: 336, startPoint y: 621, endPoint x: 410, endPoint y: 621, distance: 73.8
click at [410, 564] on strong "2018 Tisca International Roast Cup 우승 🏆" at bounding box center [428, 555] width 284 height 18
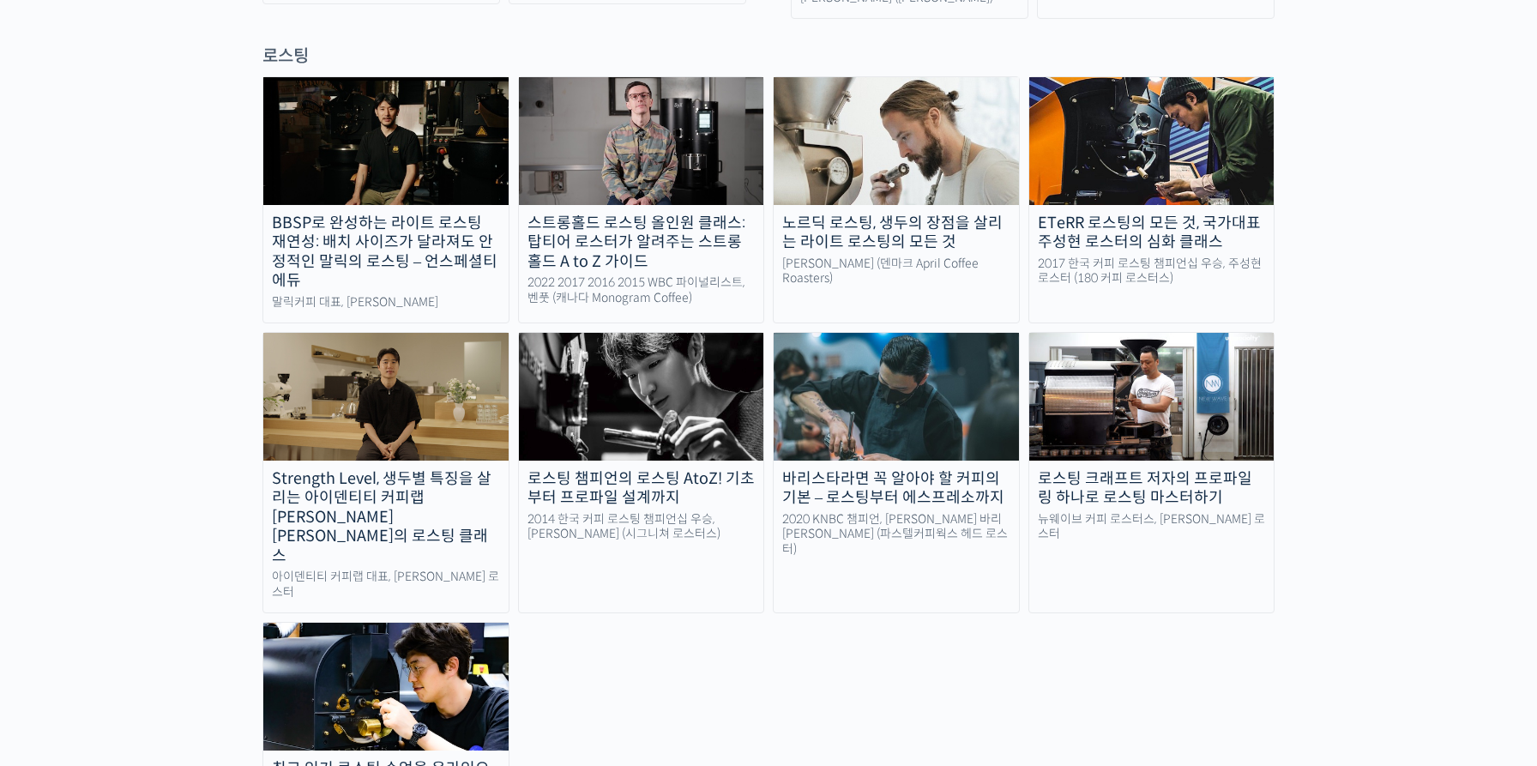
click at [666, 379] on img at bounding box center [641, 396] width 245 height 127
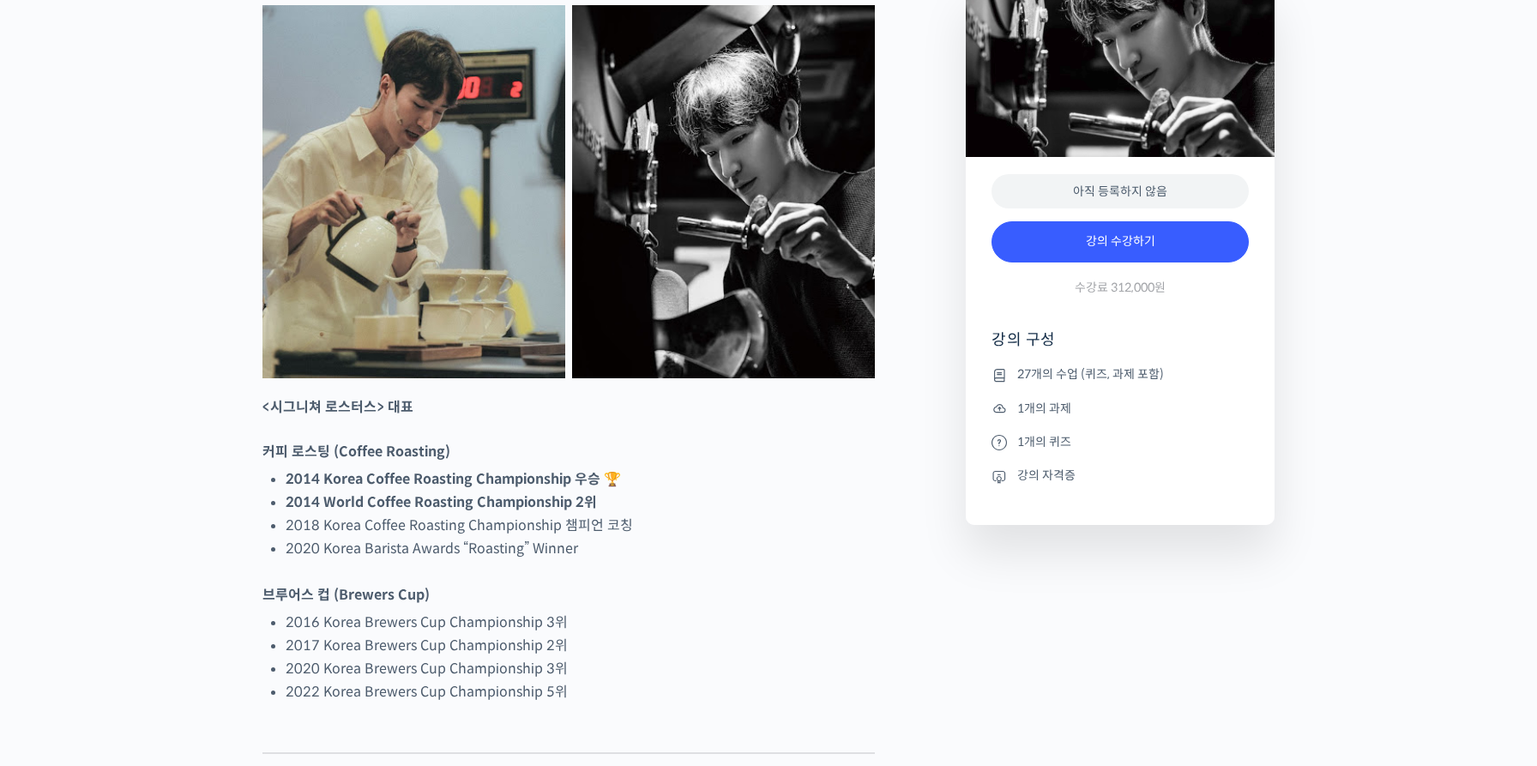
scroll to position [1094, 0]
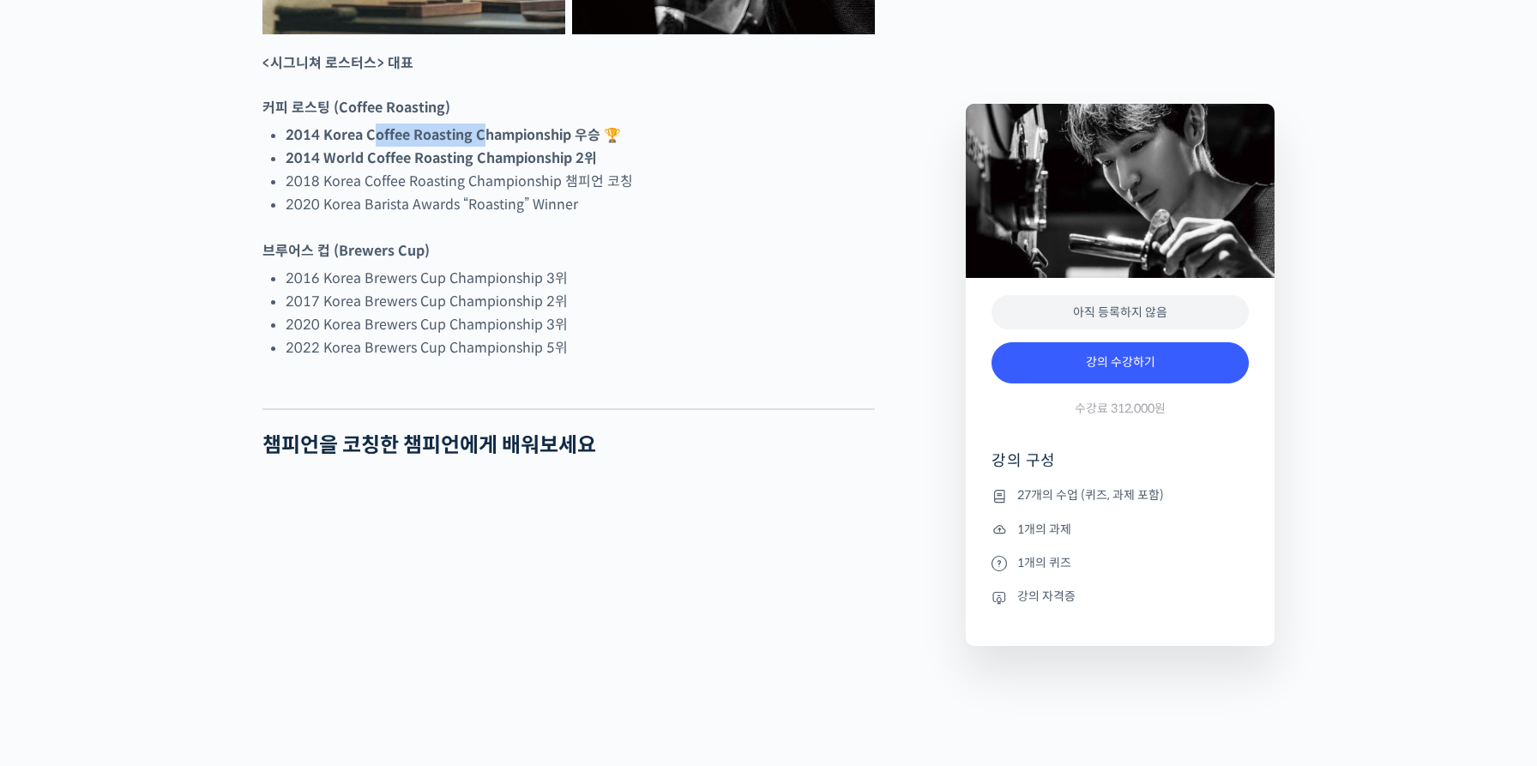
drag, startPoint x: 369, startPoint y: 198, endPoint x: 484, endPoint y: 202, distance: 115.0
click at [484, 144] on strong "2014 Korea Coffee Roasting Championship 우승 🏆" at bounding box center [453, 135] width 335 height 18
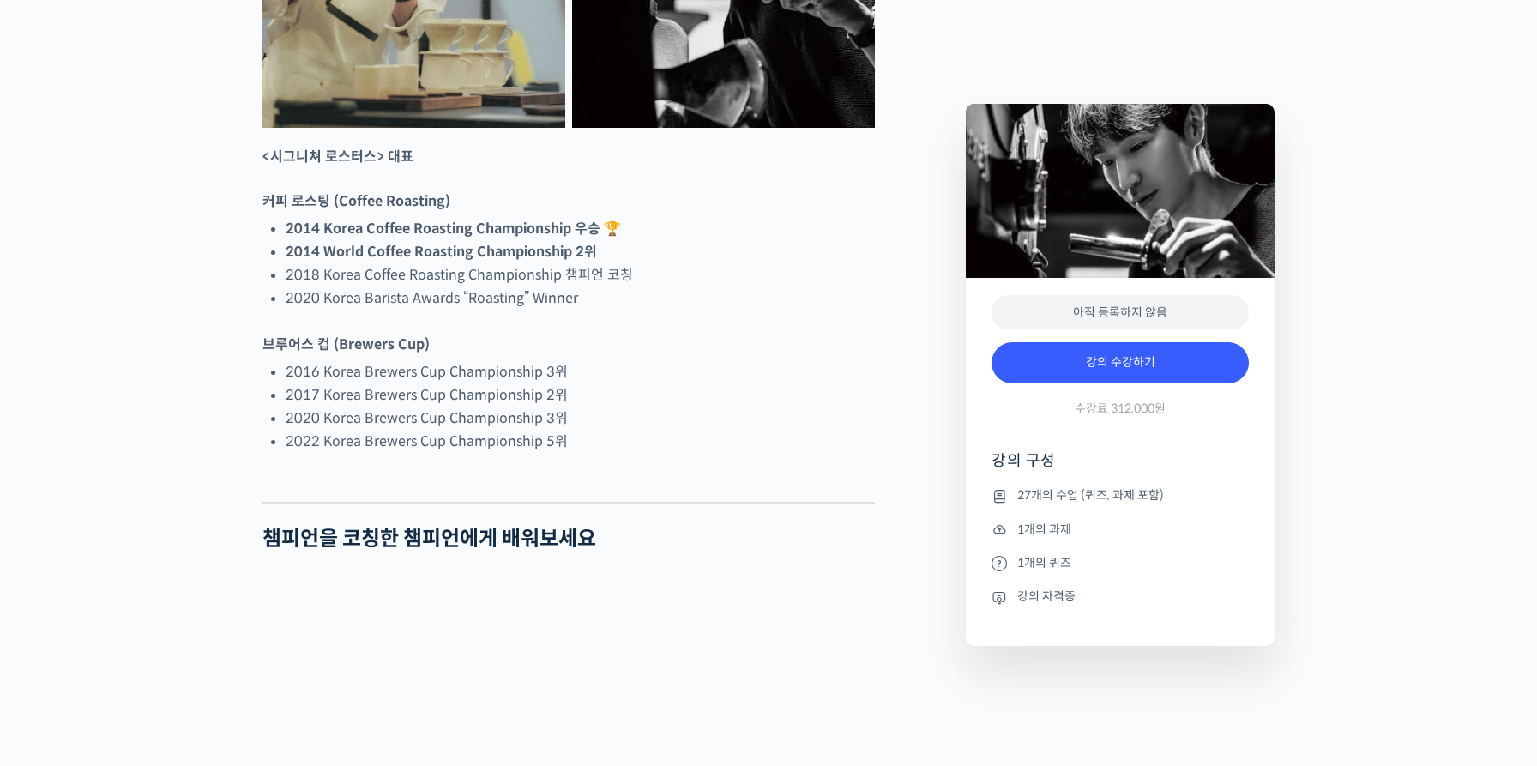
scroll to position [998, 0]
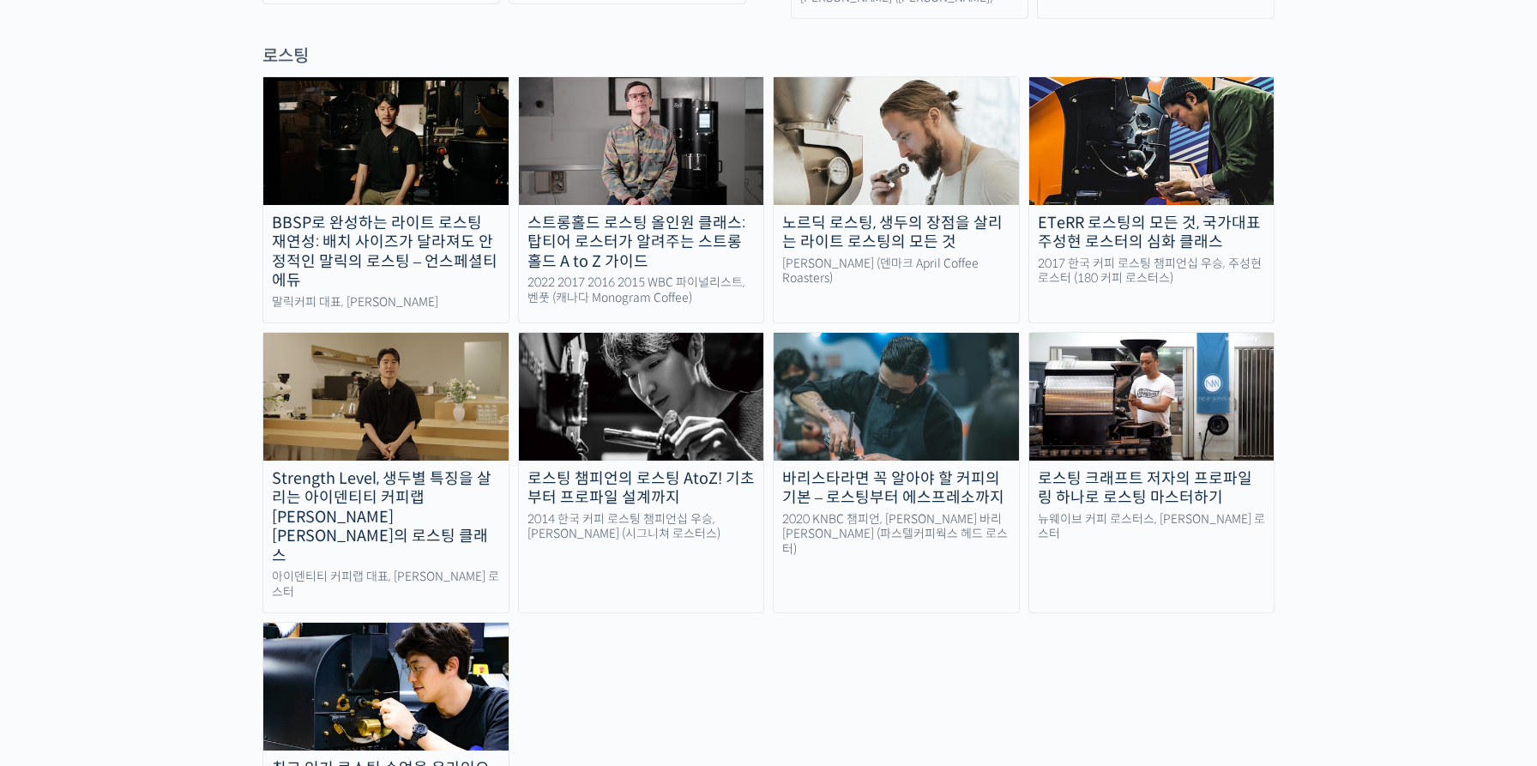
click at [359, 629] on link "최고 인기 로스팅 수업을 온라인으로! 국가대표의 로스팅 클래스 2017 한국 커피 로스팅 챔피언십 우승, 주성현 로스터 (180 커피 로스터스)" at bounding box center [385, 733] width 247 height 223
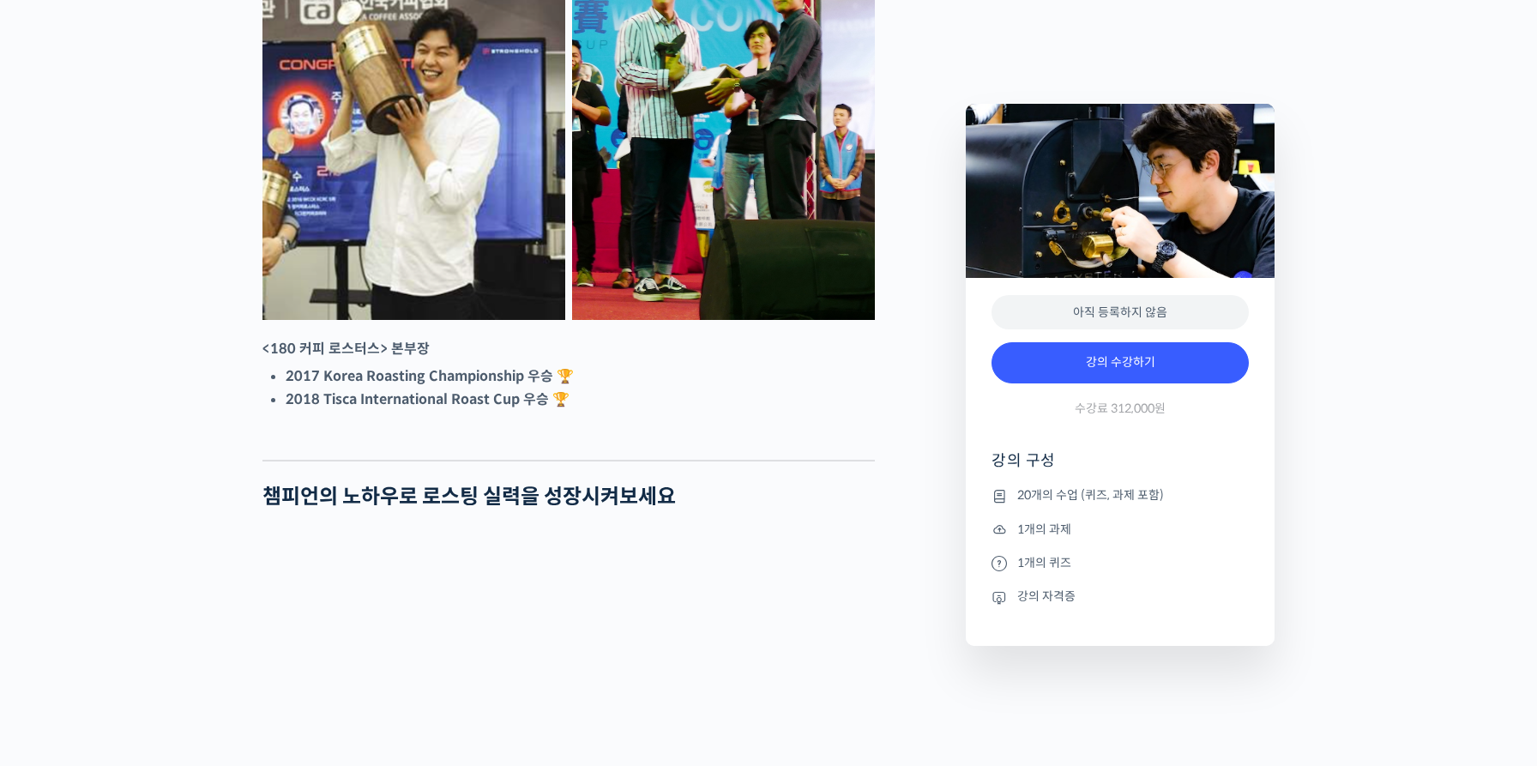
scroll to position [749, 0]
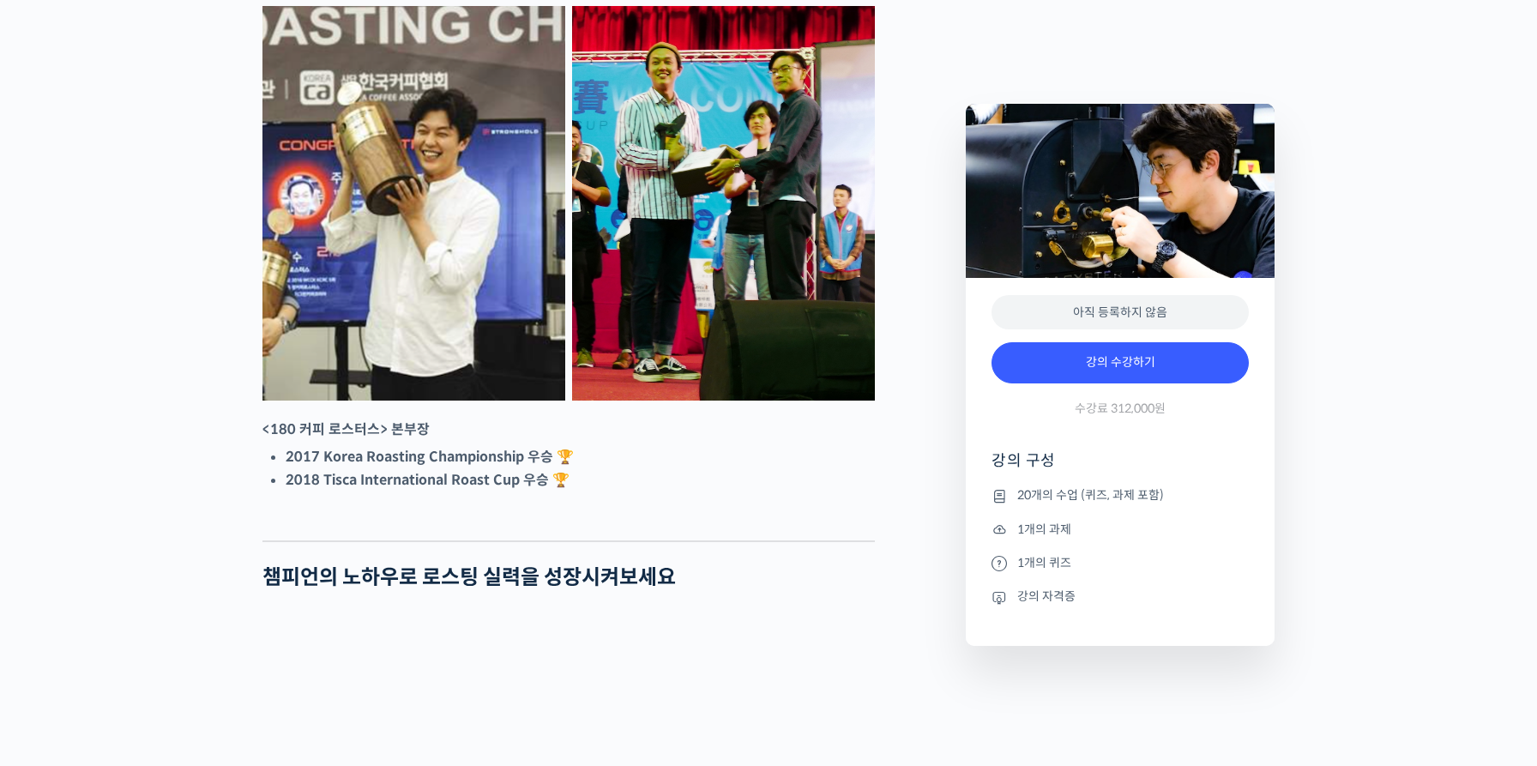
click at [349, 155] on img at bounding box center [413, 203] width 303 height 395
